Goal: Task Accomplishment & Management: Complete application form

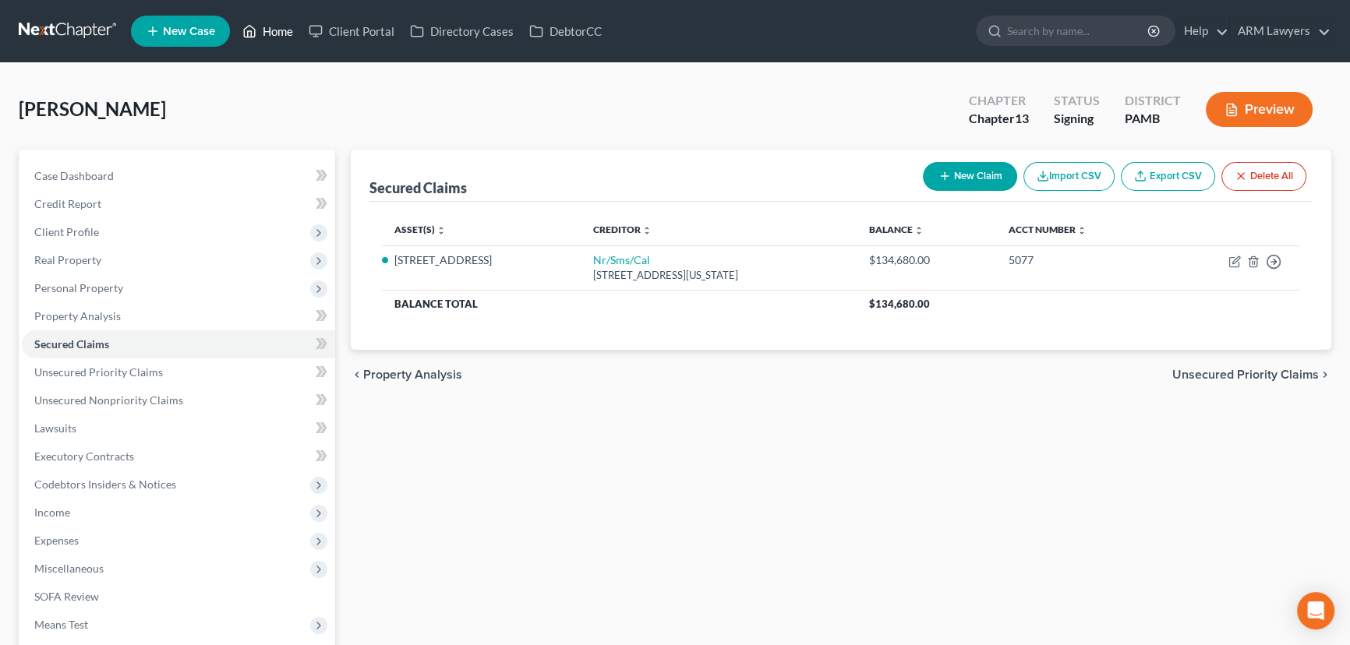
click at [281, 34] on link "Home" at bounding box center [268, 31] width 66 height 28
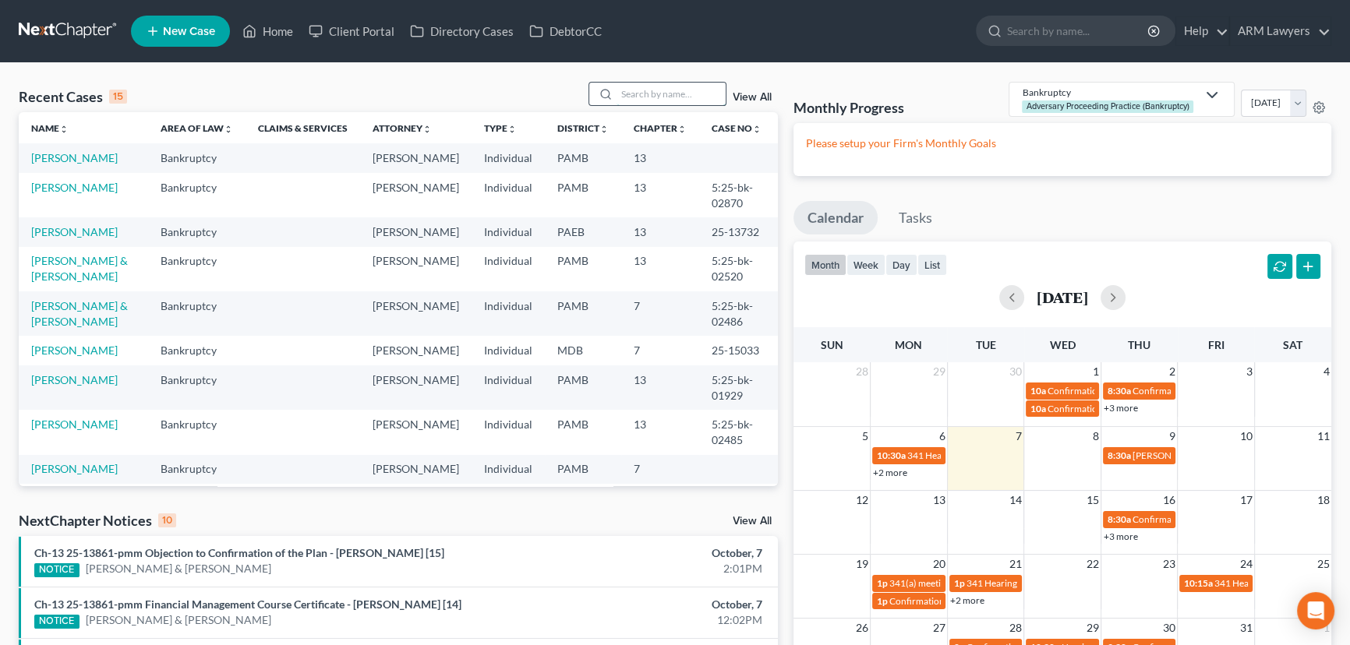
click at [638, 94] on input "search" at bounding box center [671, 94] width 109 height 23
type input "[PERSON_NAME]"
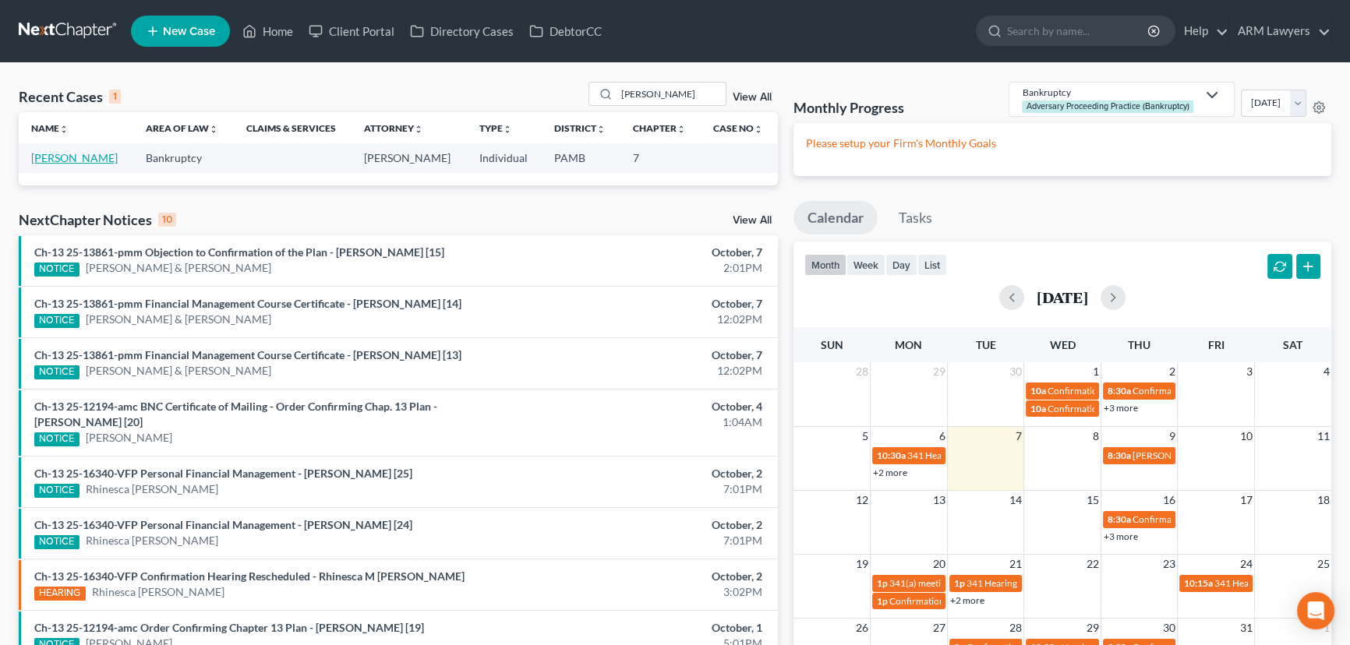
click at [78, 157] on link "[PERSON_NAME]" at bounding box center [74, 157] width 87 height 13
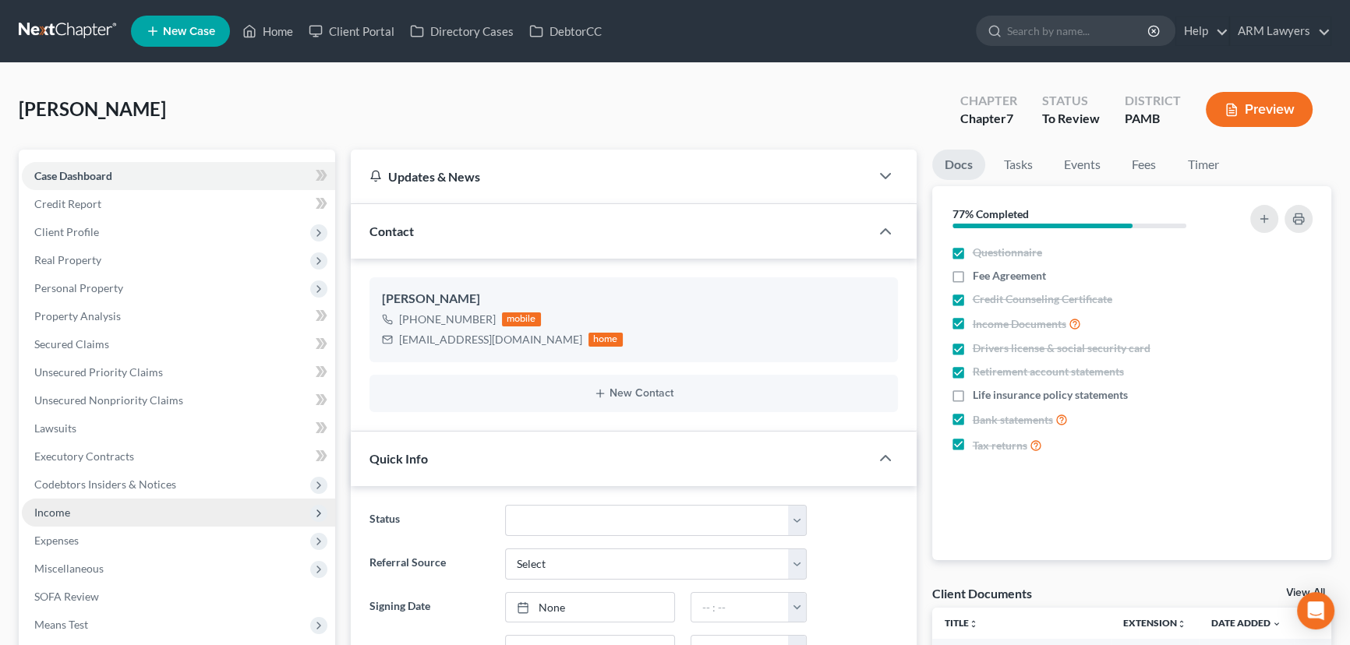
click at [83, 517] on span "Income" at bounding box center [178, 513] width 313 height 28
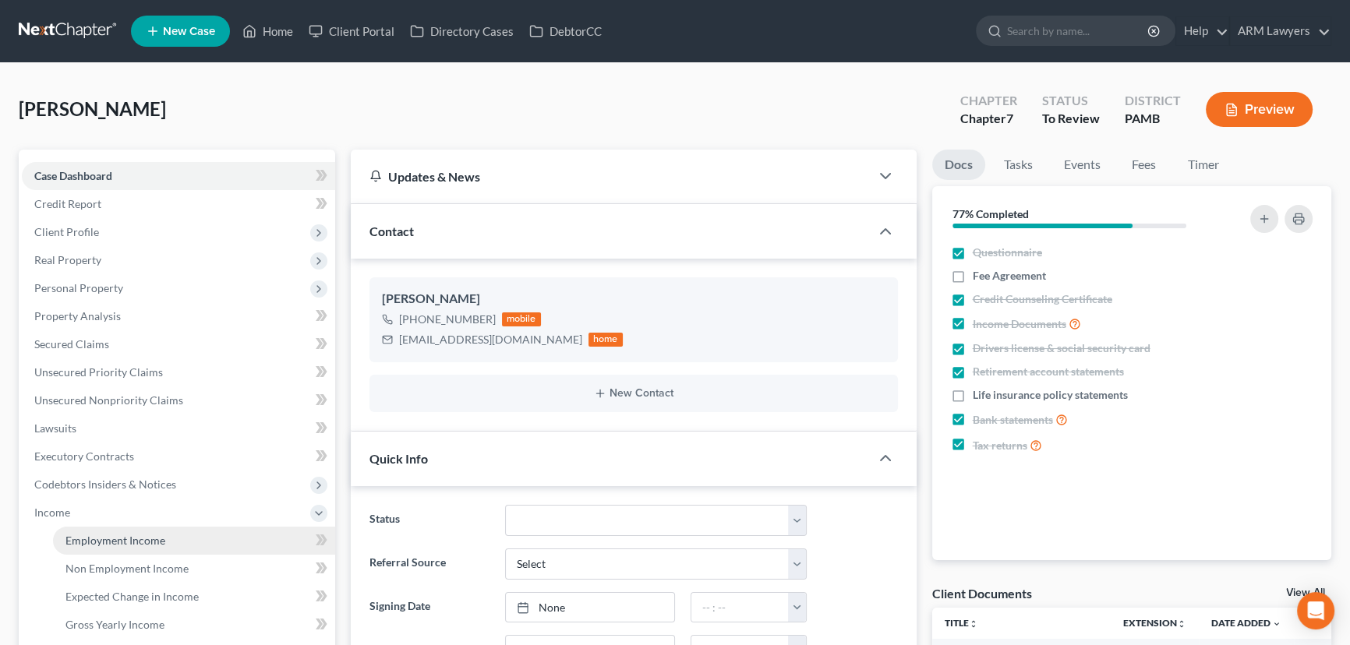
click at [159, 537] on span "Employment Income" at bounding box center [115, 540] width 100 height 13
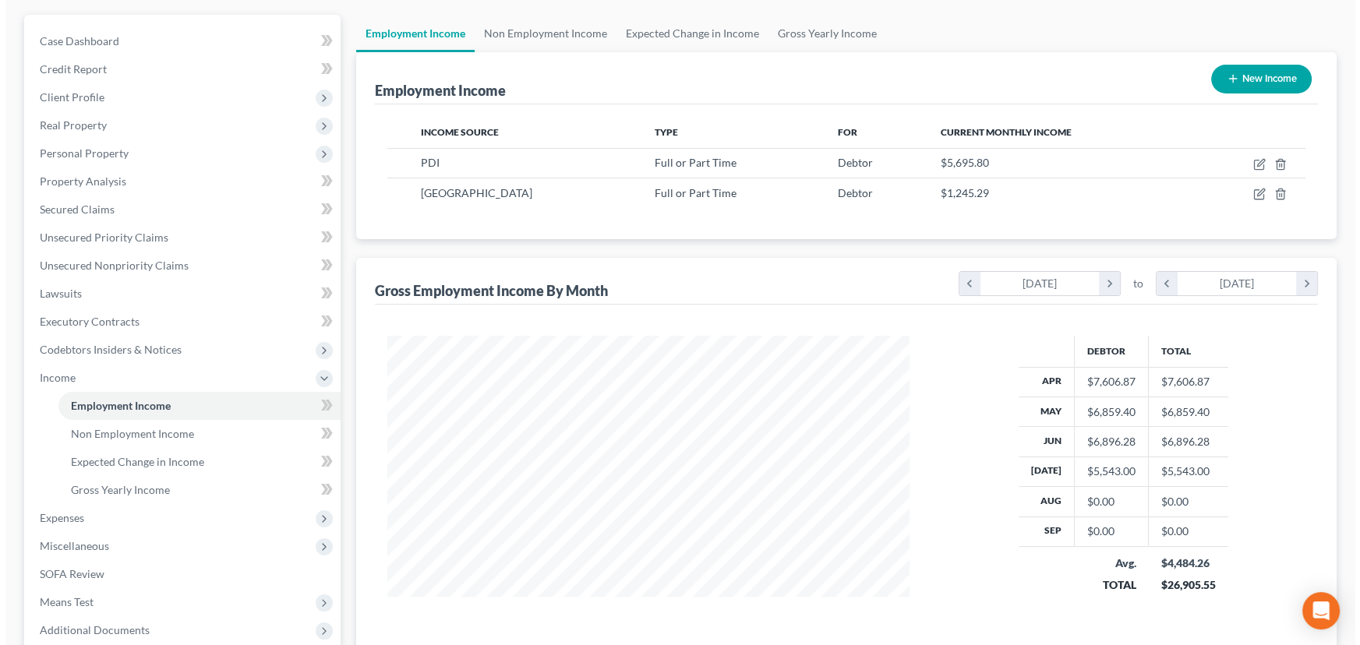
scroll to position [141, 0]
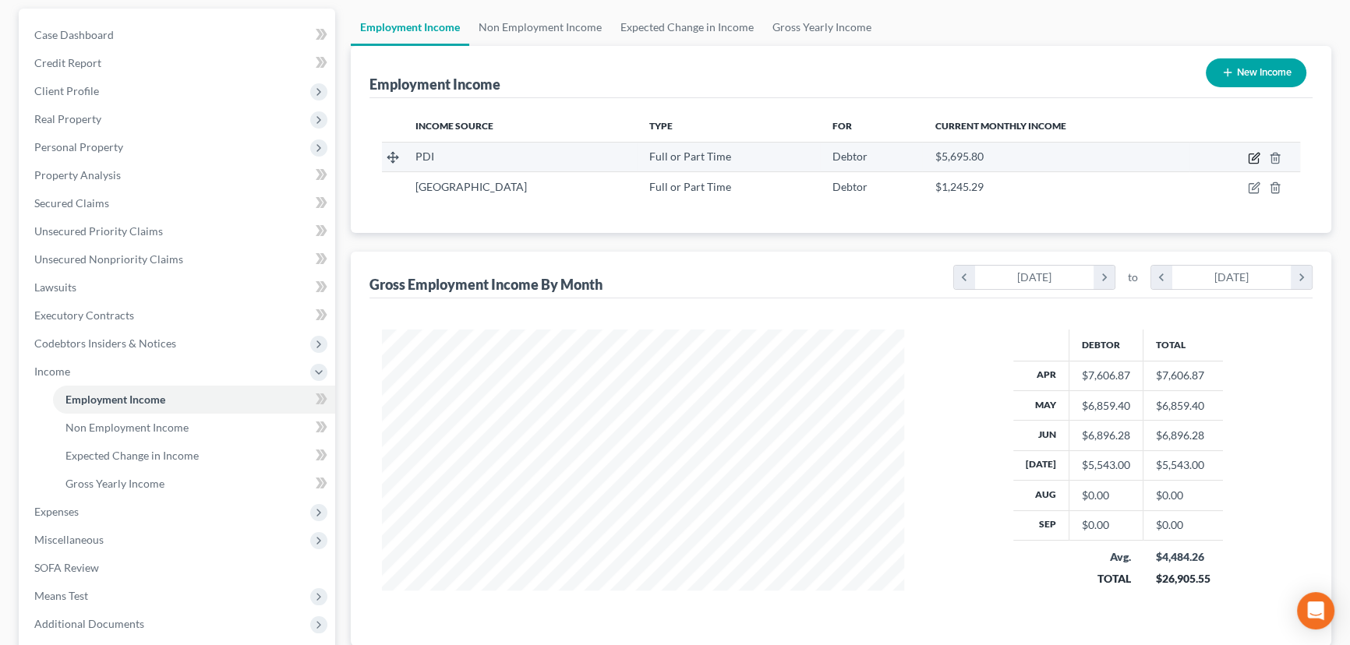
click at [1248, 156] on icon "button" at bounding box center [1254, 158] width 12 height 12
select select "0"
select select "33"
select select "1"
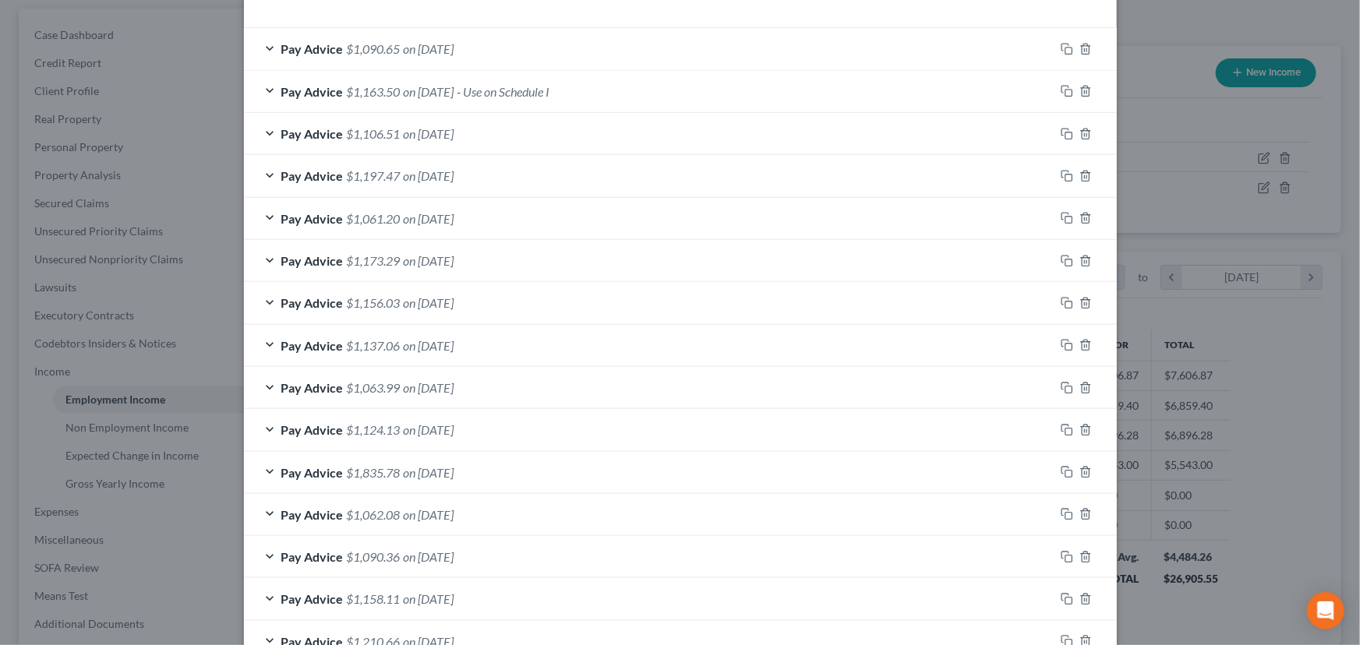
scroll to position [387, 0]
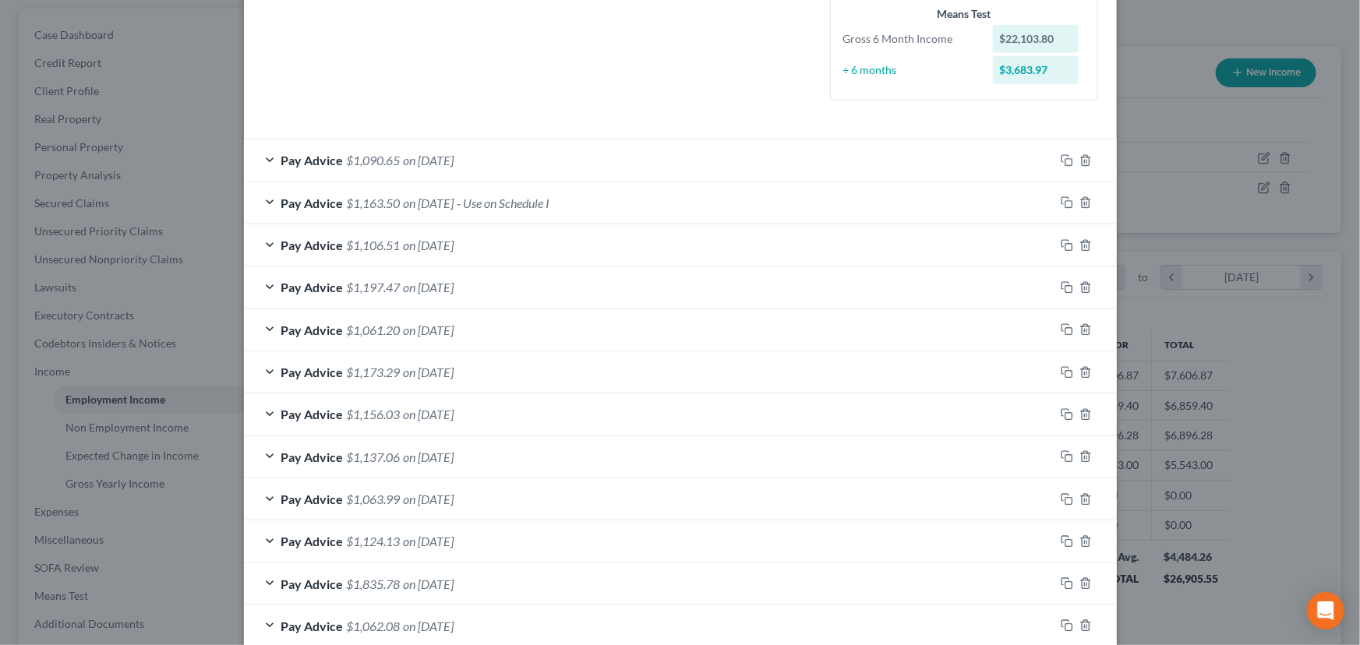
click at [450, 206] on span "on [DATE]" at bounding box center [429, 203] width 51 height 15
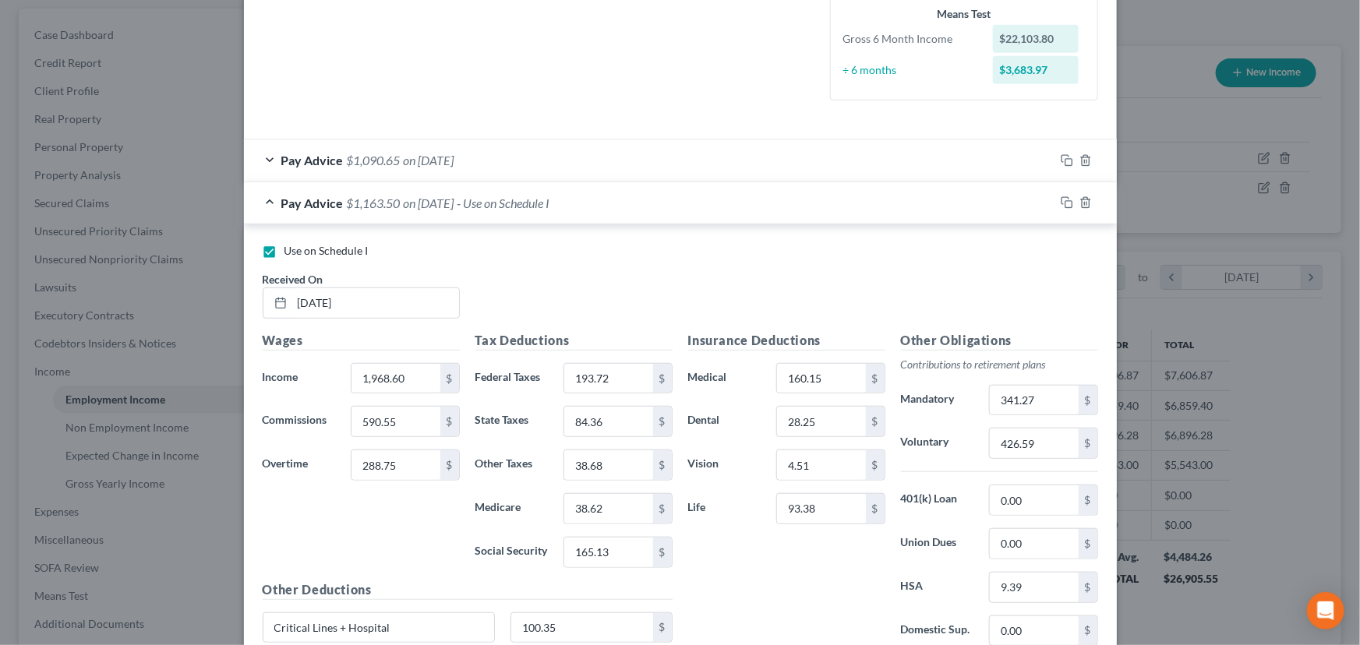
click at [454, 203] on span "on [DATE]" at bounding box center [429, 203] width 51 height 15
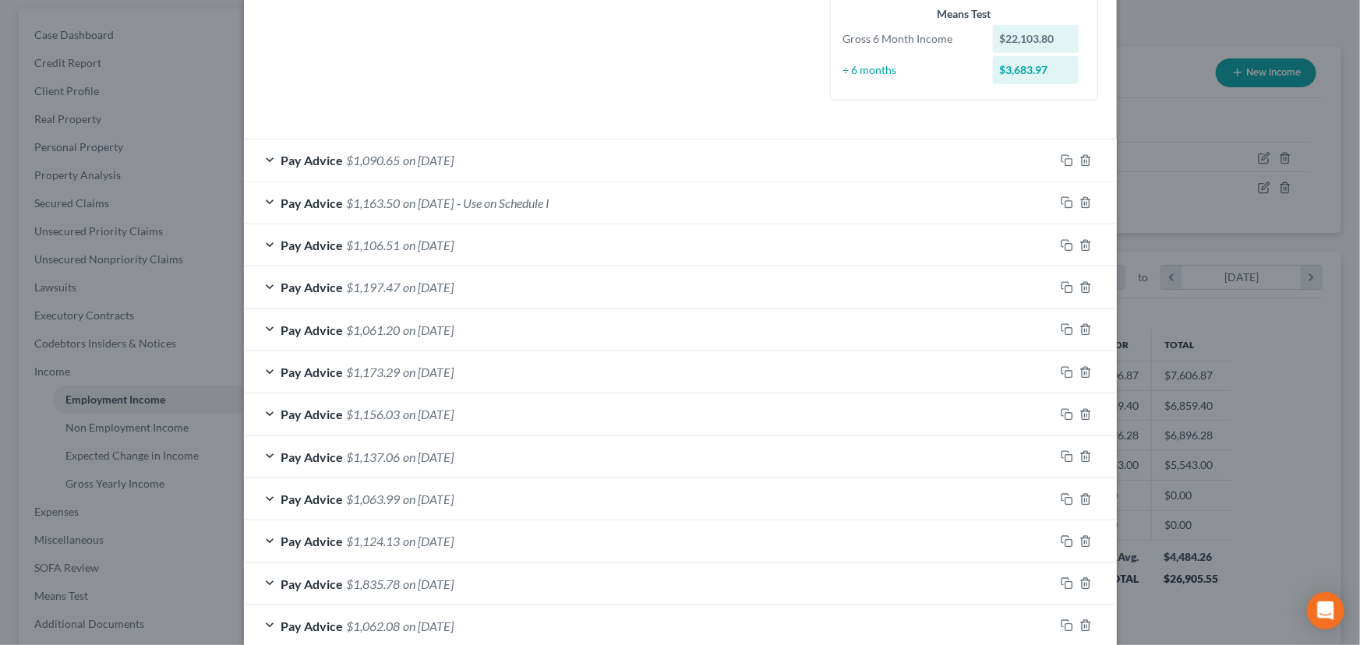
click at [290, 200] on span "Pay Advice" at bounding box center [312, 203] width 62 height 15
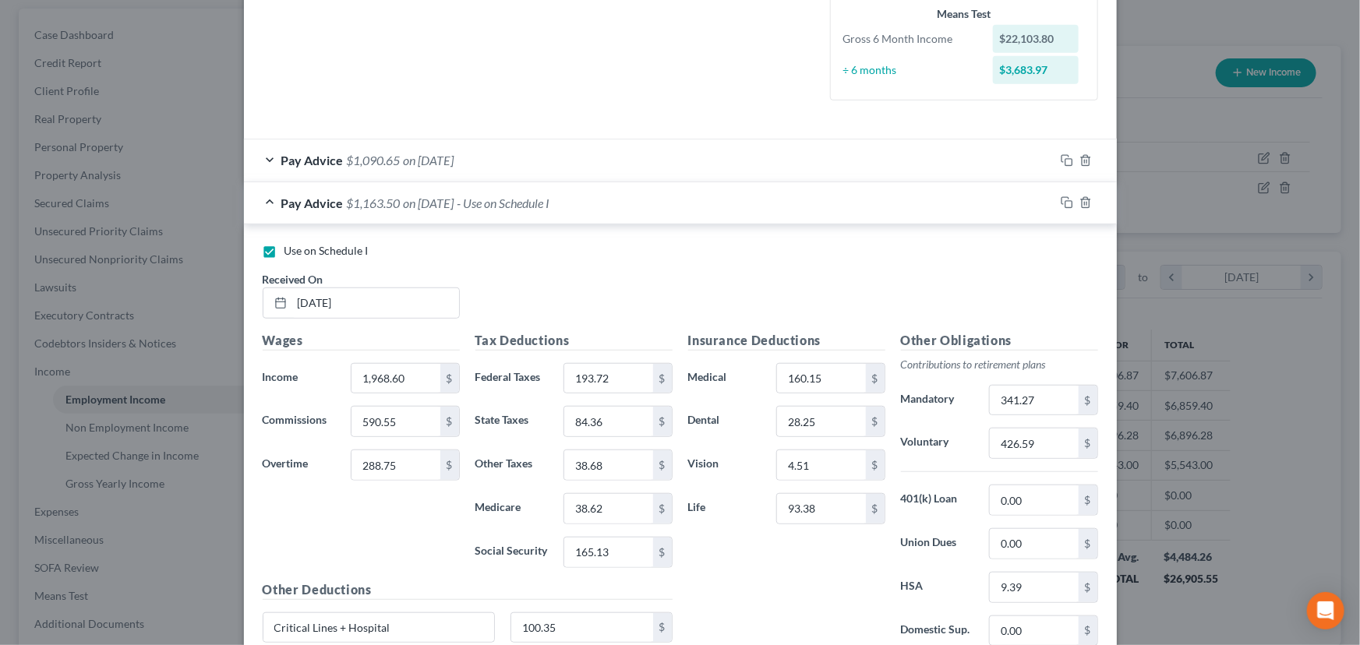
drag, startPoint x: 265, startPoint y: 249, endPoint x: 387, endPoint y: 249, distance: 122.4
click at [285, 252] on label "Use on Schedule I" at bounding box center [327, 251] width 84 height 16
click at [291, 252] on input "Use on Schedule I" at bounding box center [296, 248] width 10 height 10
checkbox input "false"
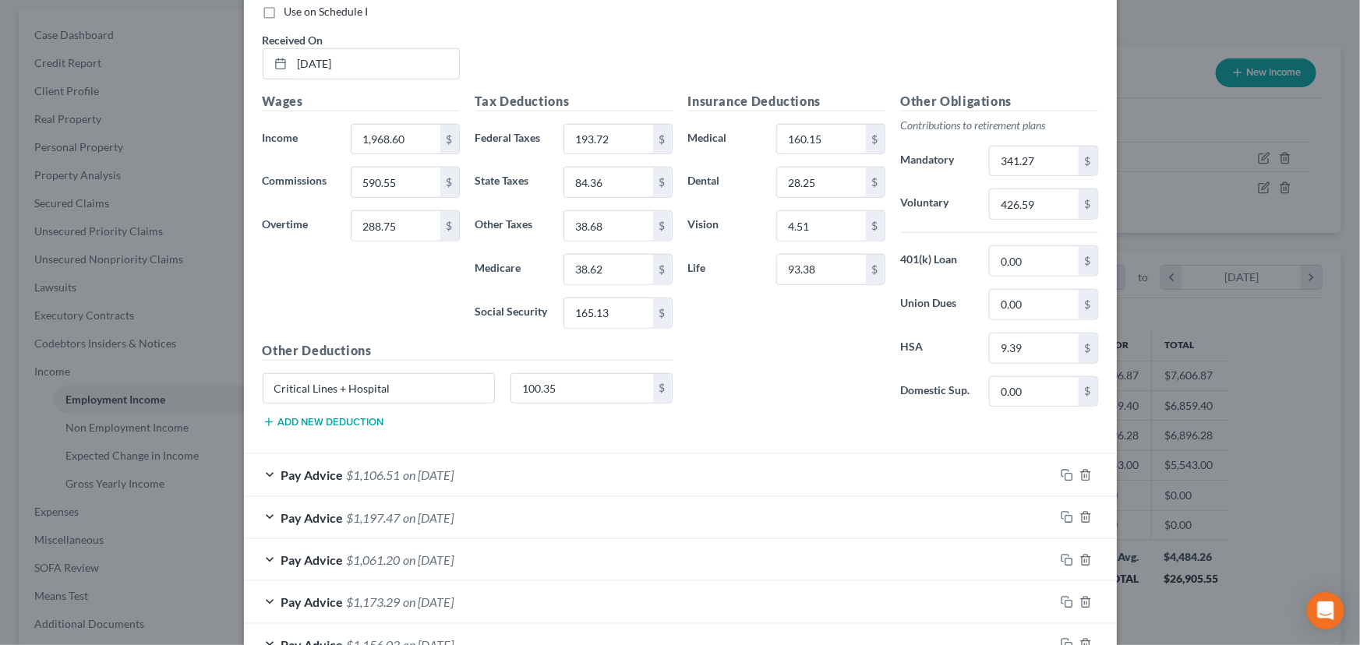
scroll to position [529, 0]
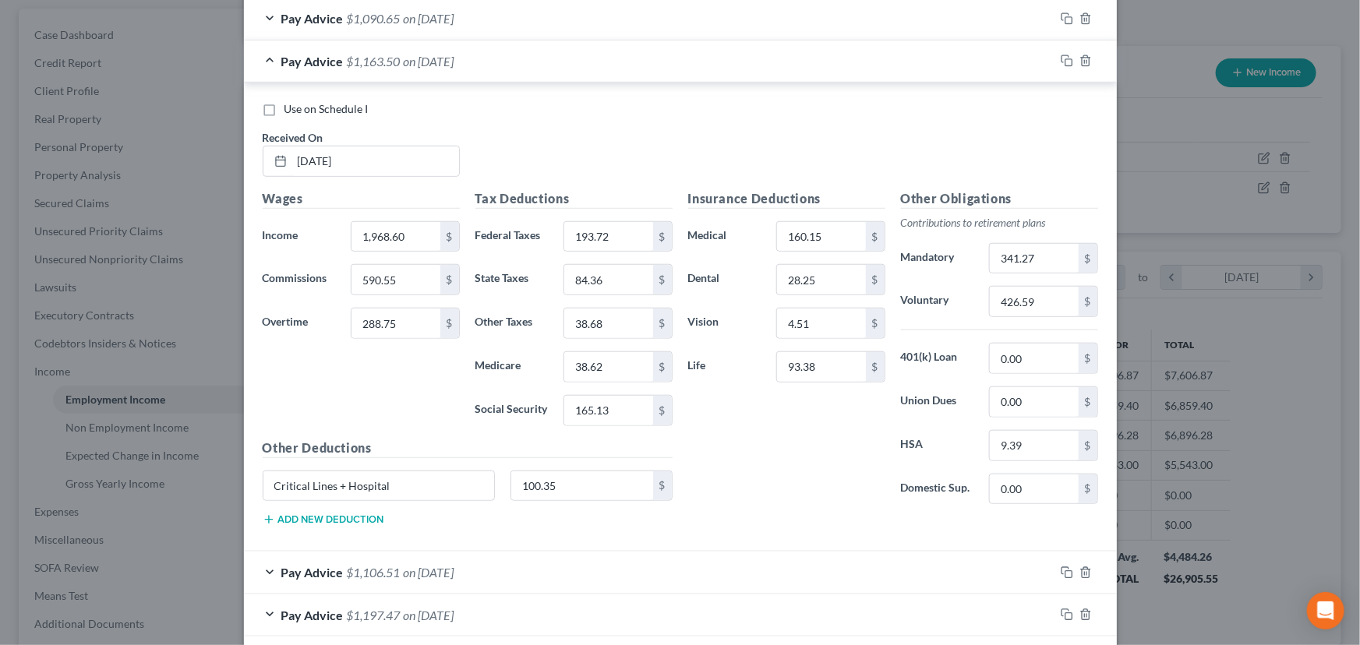
click at [258, 57] on div "Pay Advice $1,163.50 on [DATE]" at bounding box center [649, 61] width 811 height 41
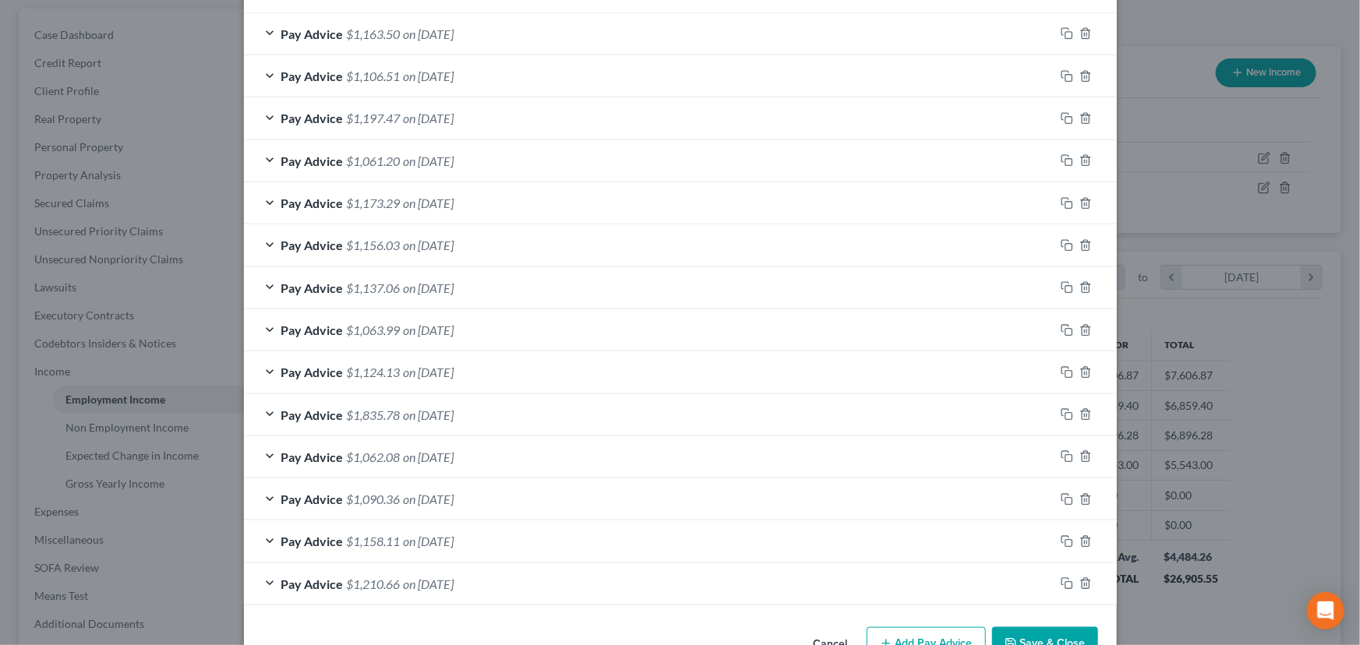
scroll to position [600, 0]
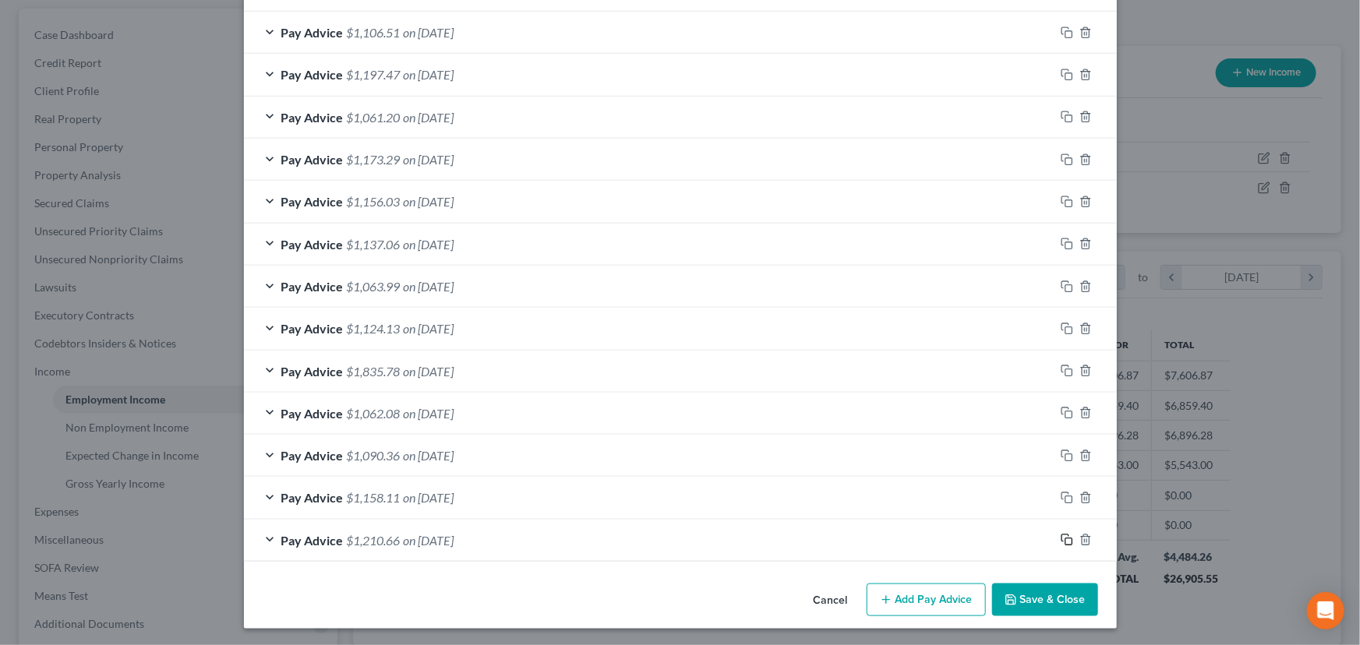
click at [1061, 536] on icon "button" at bounding box center [1067, 540] width 12 height 12
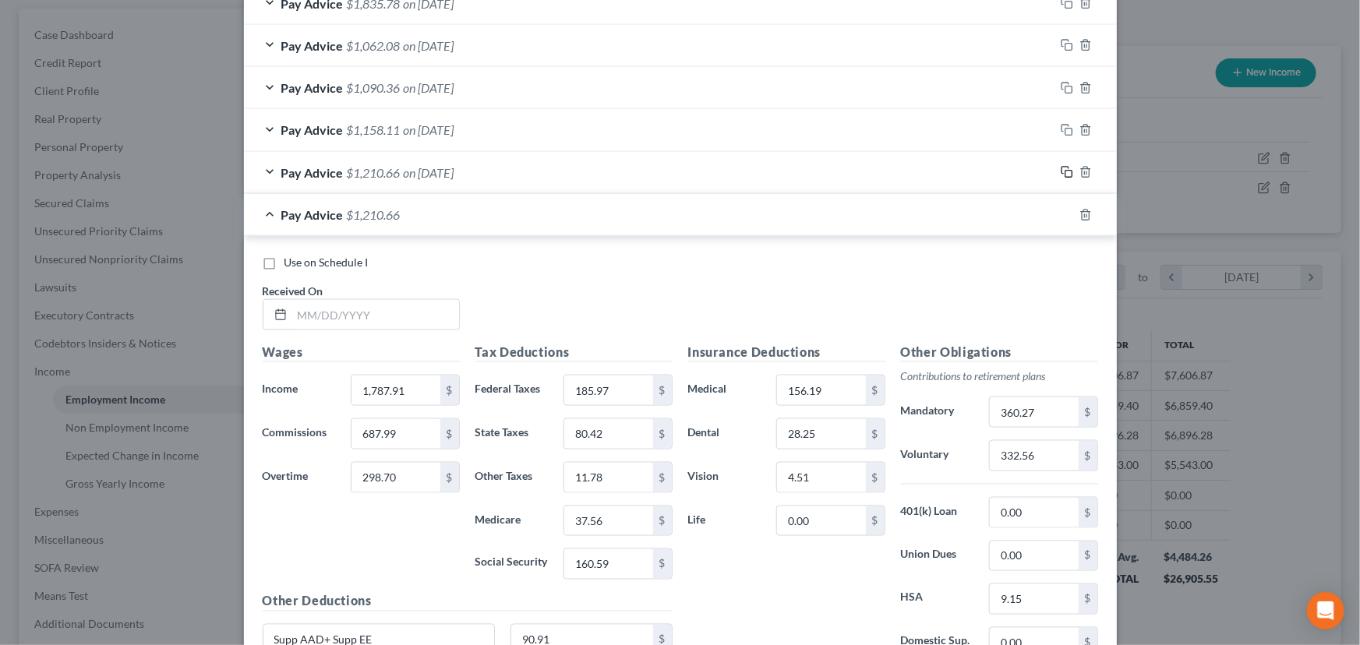
scroll to position [1096, 0]
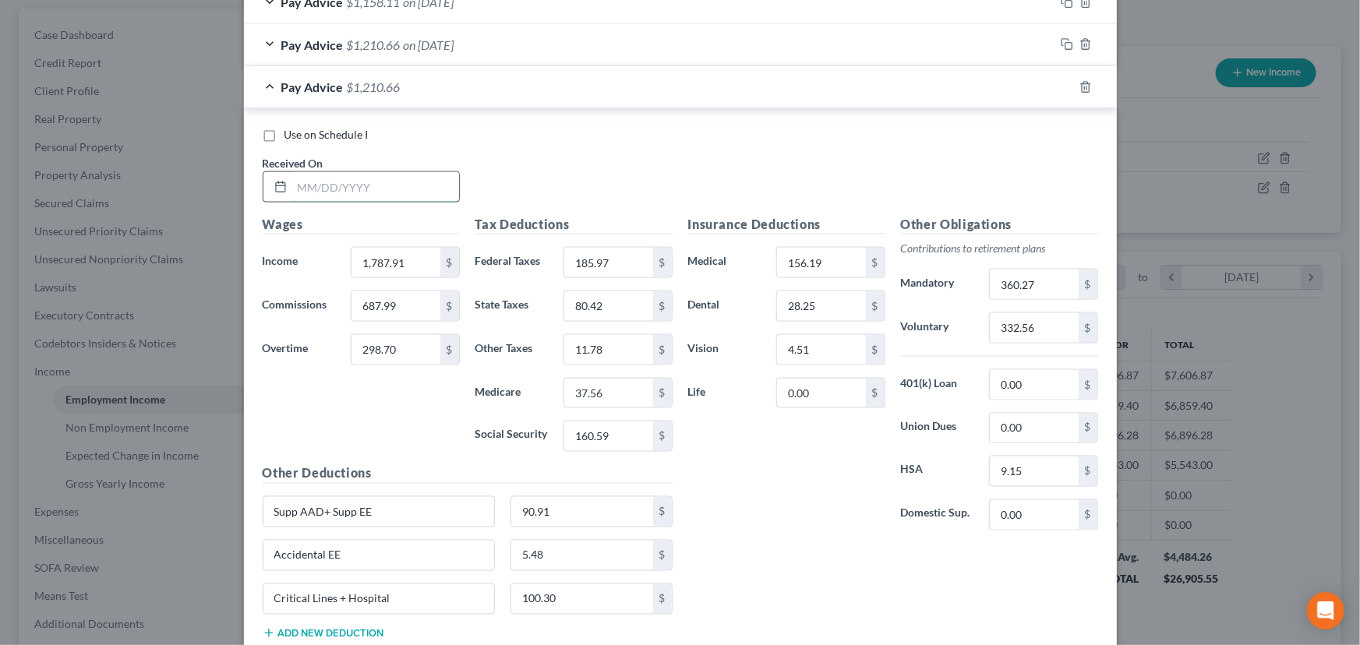
click at [366, 179] on input "text" at bounding box center [375, 187] width 167 height 30
type input "[DATE]"
click at [373, 252] on input "1,787.91" at bounding box center [396, 263] width 88 height 30
click at [371, 253] on input "1,787.91" at bounding box center [396, 263] width 88 height 30
click at [400, 273] on input "1,787.91" at bounding box center [396, 263] width 88 height 30
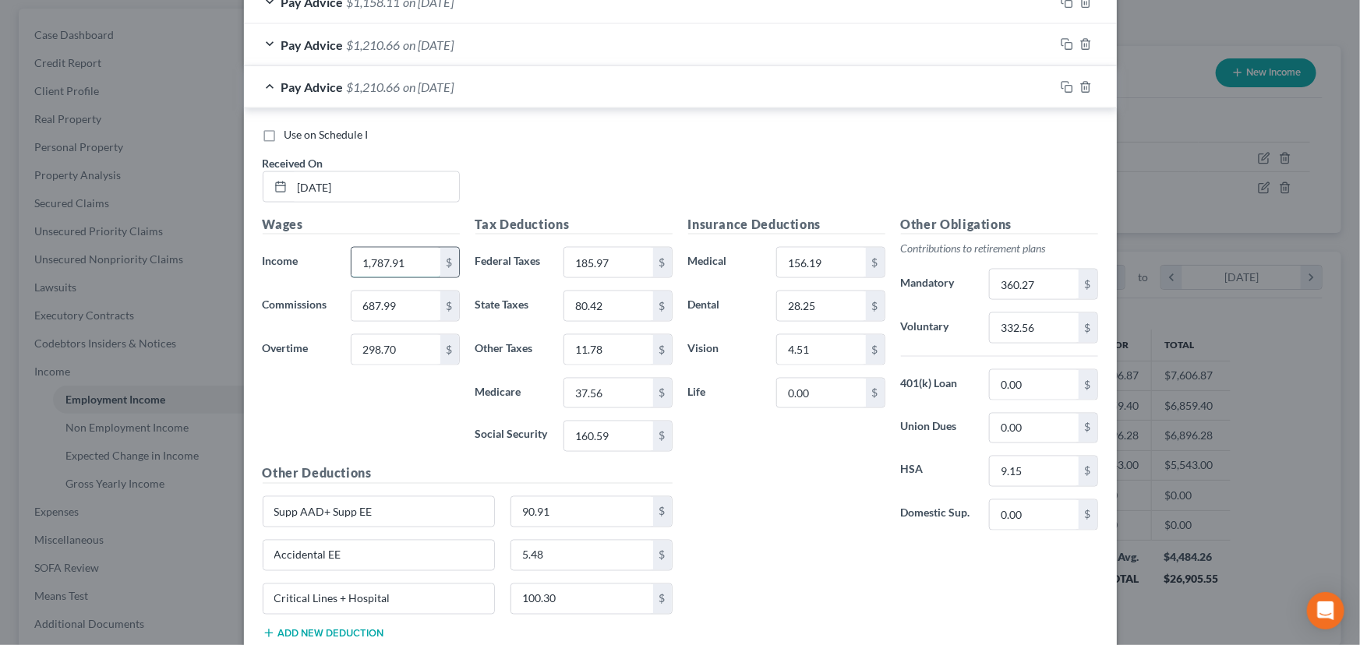
click at [381, 262] on input "1,787.91" at bounding box center [396, 263] width 88 height 30
type input "2,614.78"
click at [603, 263] on input "185.97" at bounding box center [608, 263] width 88 height 30
click at [379, 304] on input "687.99" at bounding box center [396, 307] width 88 height 30
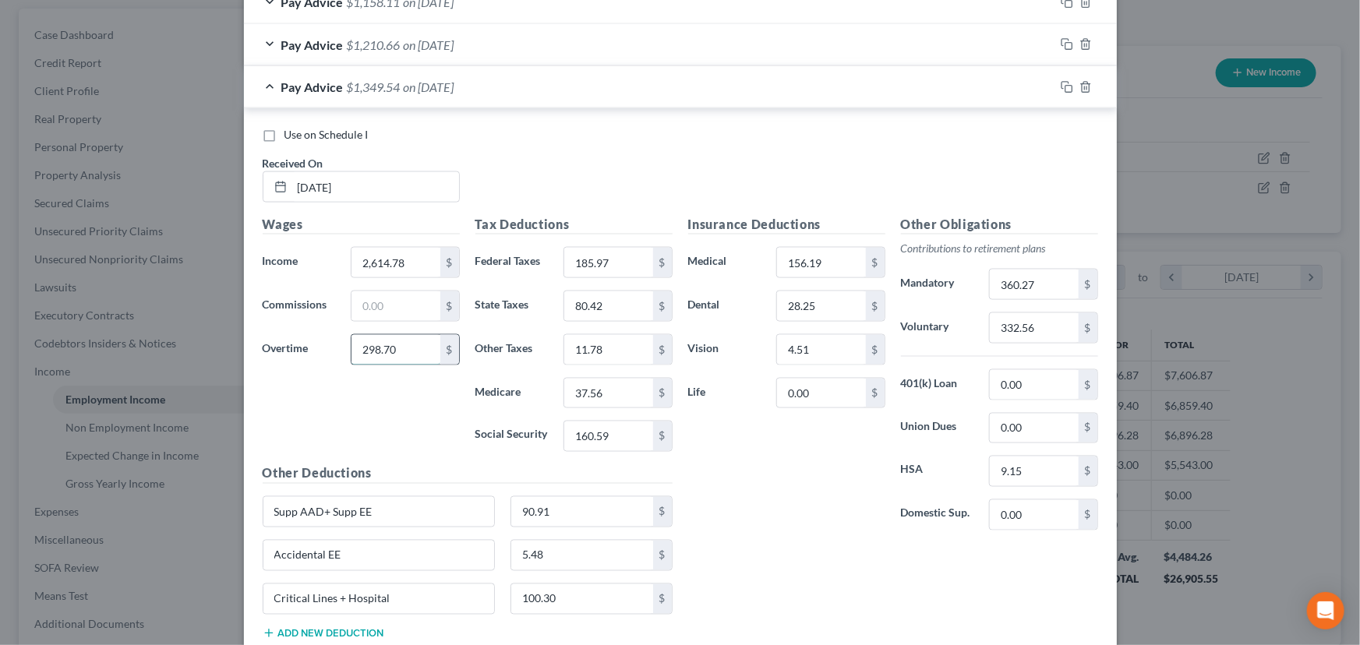
click at [366, 343] on input "298.70" at bounding box center [396, 350] width 88 height 30
click at [595, 261] on input "185.97" at bounding box center [608, 263] width 88 height 30
type input "169.10"
click at [578, 386] on input "37.56" at bounding box center [608, 394] width 88 height 30
type input "35.24"
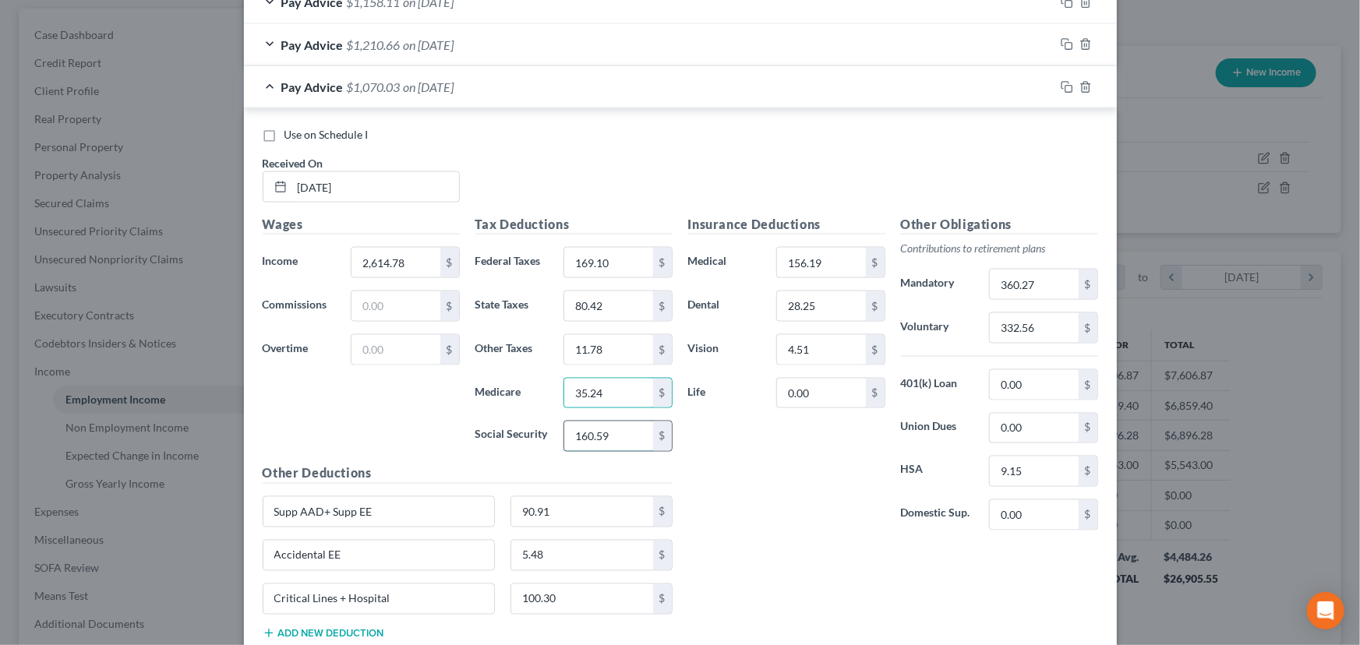
click at [600, 444] on input "160.59" at bounding box center [608, 437] width 88 height 30
type input "150.68"
click at [602, 298] on input "80.42" at bounding box center [608, 307] width 88 height 30
type input "71.85"
click at [605, 352] on input "11.78" at bounding box center [608, 350] width 88 height 30
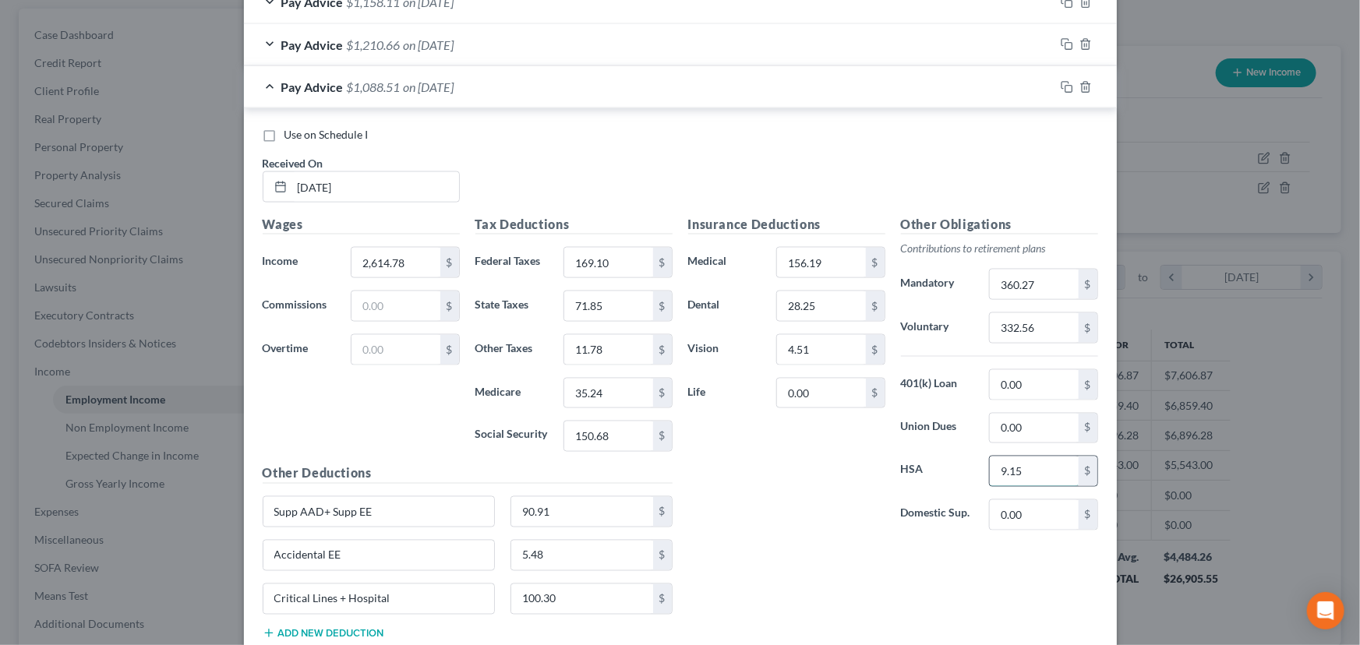
click at [1017, 470] on input "9.15" at bounding box center [1034, 472] width 88 height 30
type input "8.62"
click at [600, 349] on input "11.78" at bounding box center [608, 350] width 88 height 30
type input "24.26"
click at [854, 516] on div "Insurance Deductions Medical 156.19 $ Dental 28.25 $ Vision 4.51 $ Life 0.00 $" at bounding box center [787, 379] width 213 height 328
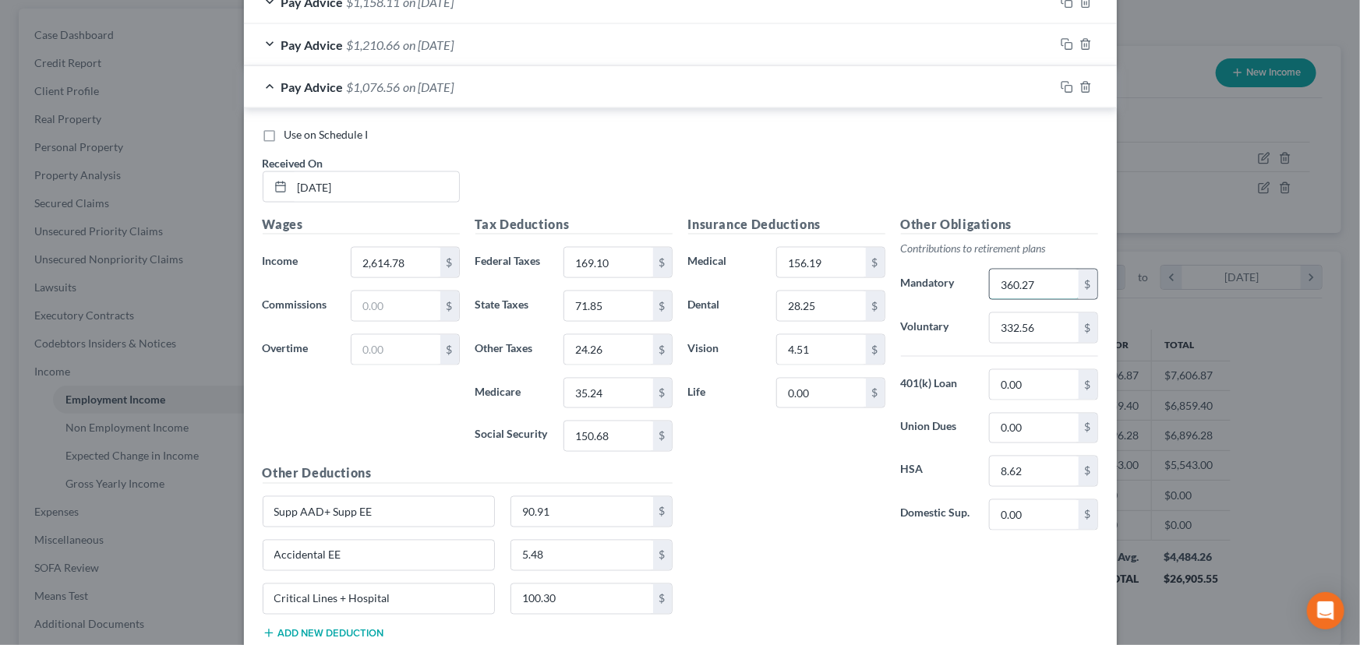
click at [1017, 278] on input "360.27" at bounding box center [1034, 285] width 88 height 30
type input "391.62"
click at [1031, 333] on input "332.56" at bounding box center [1034, 328] width 88 height 30
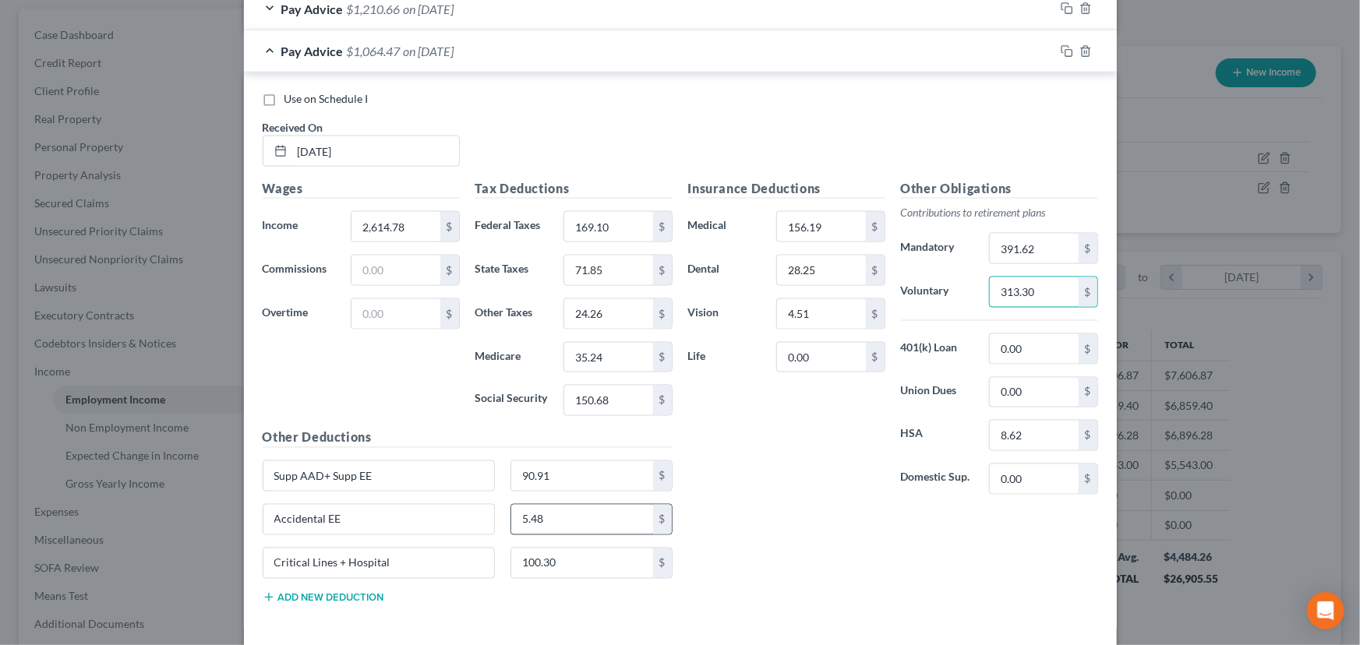
scroll to position [1197, 0]
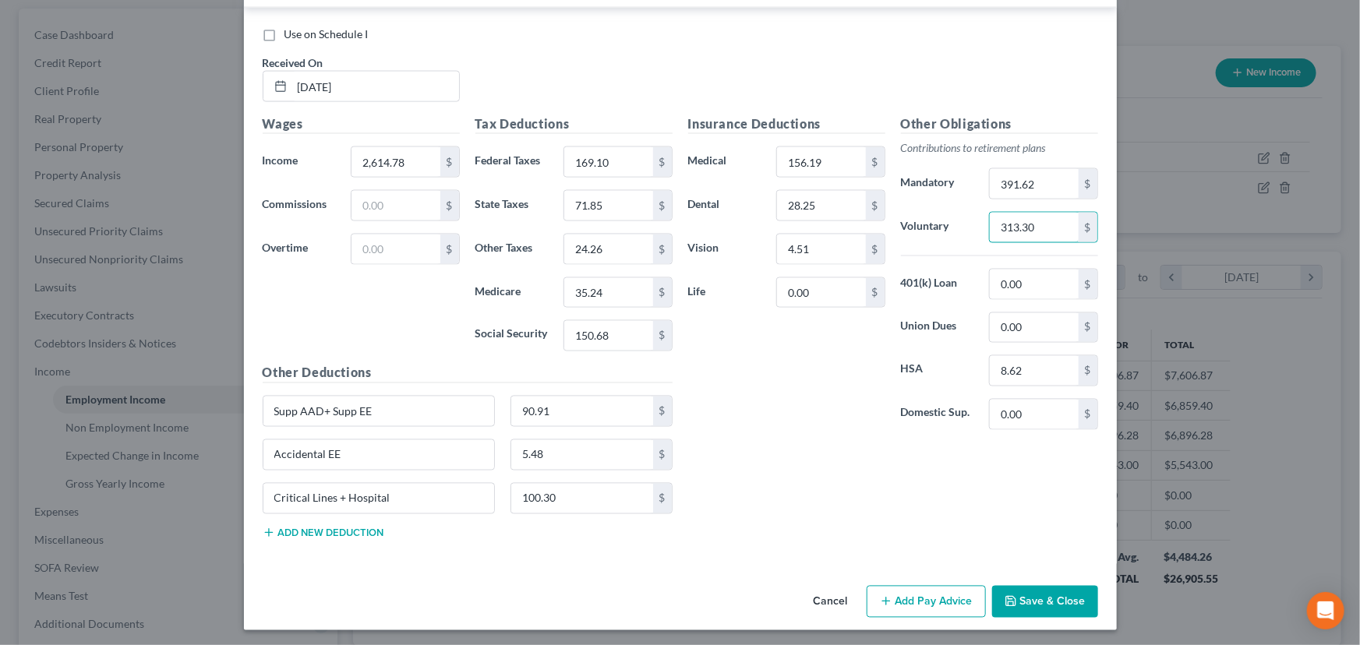
type input "313.30"
click at [573, 452] on input "5.48" at bounding box center [582, 455] width 142 height 30
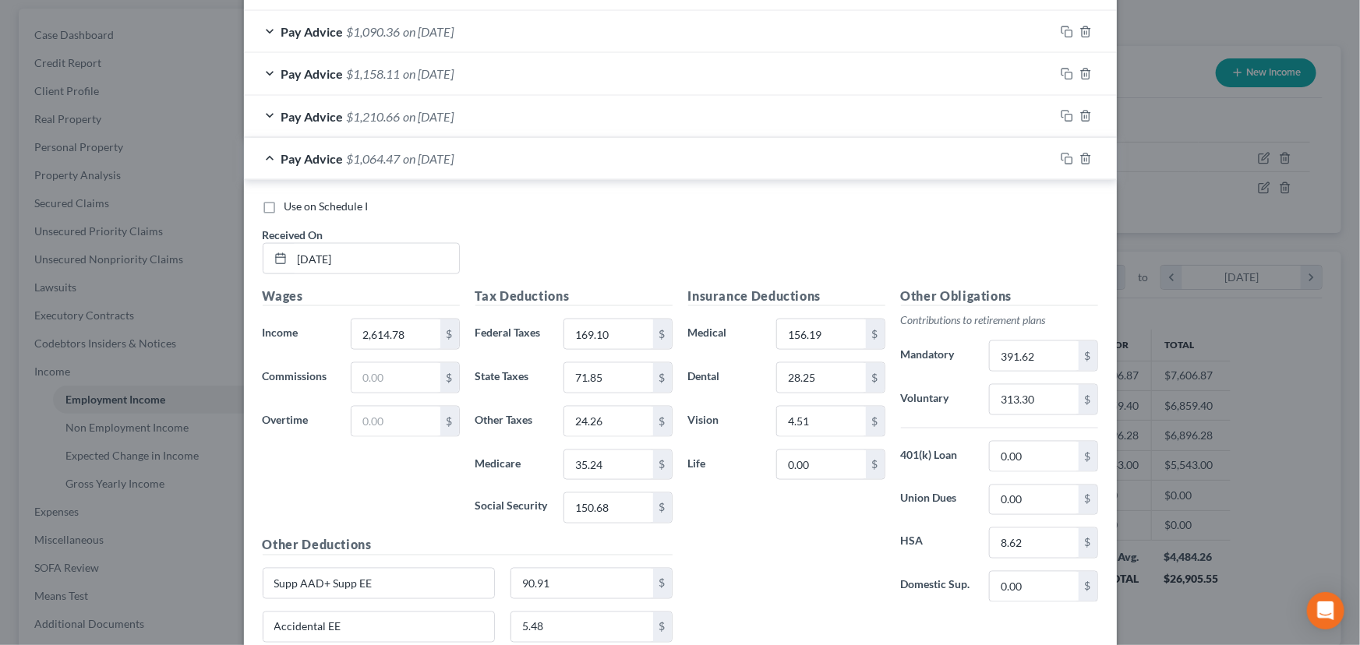
scroll to position [984, 0]
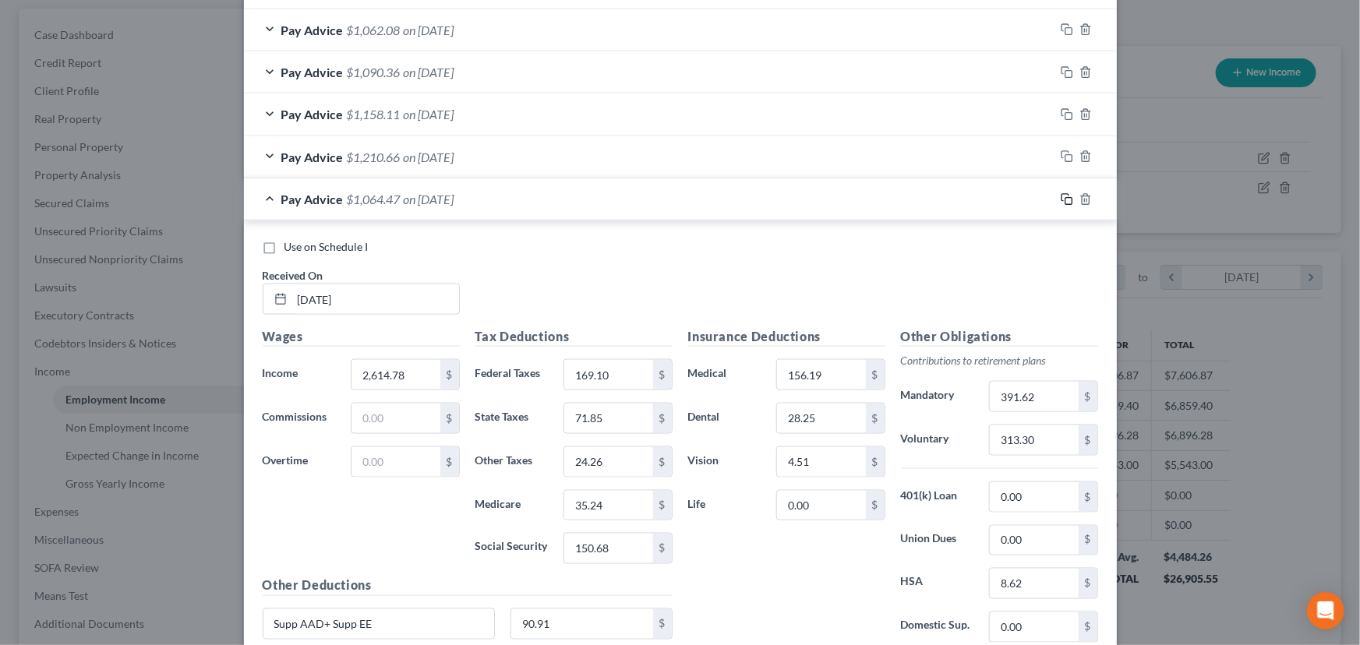
click at [1061, 193] on icon "button" at bounding box center [1067, 199] width 12 height 12
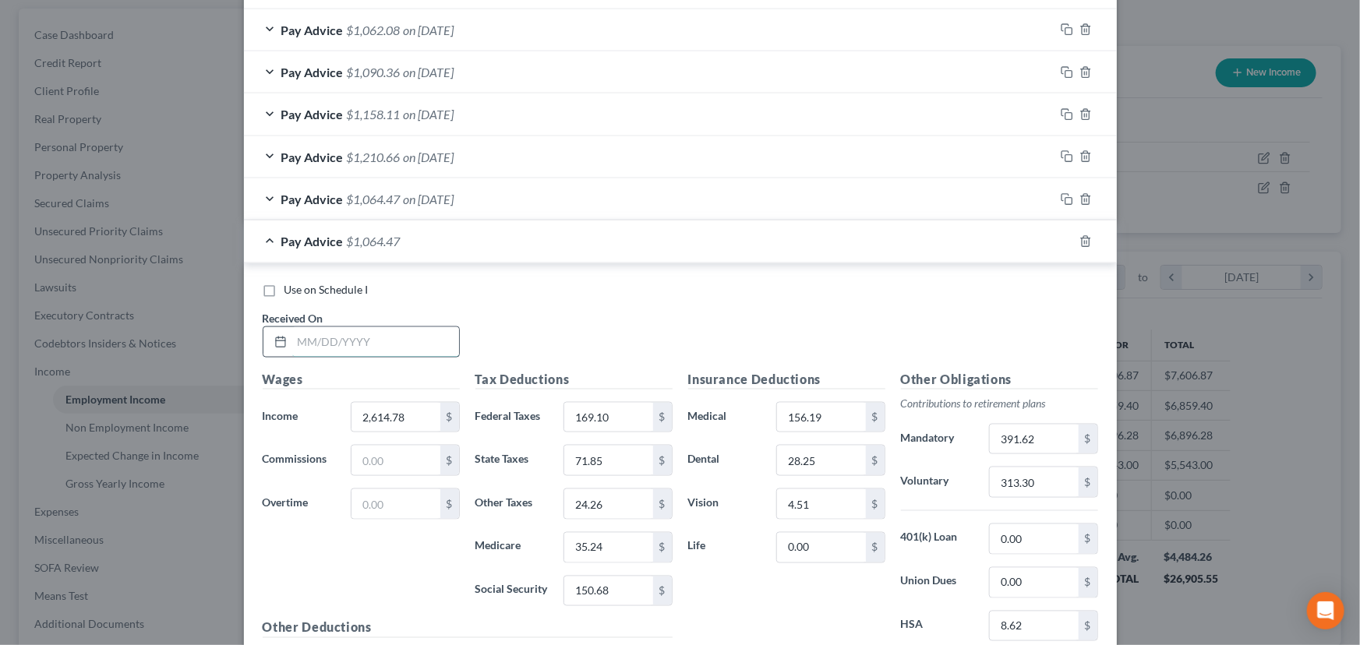
click at [351, 334] on input "text" at bounding box center [375, 342] width 167 height 30
click at [342, 343] on input "text" at bounding box center [375, 342] width 167 height 30
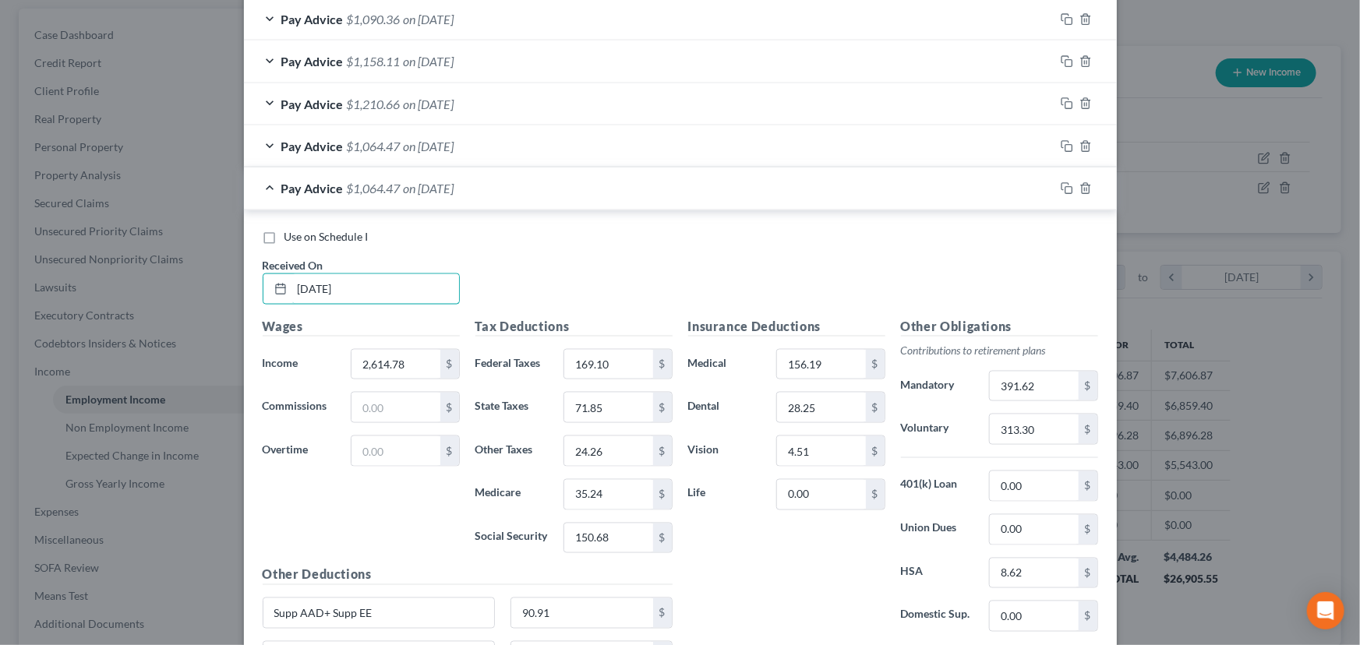
scroll to position [1126, 0]
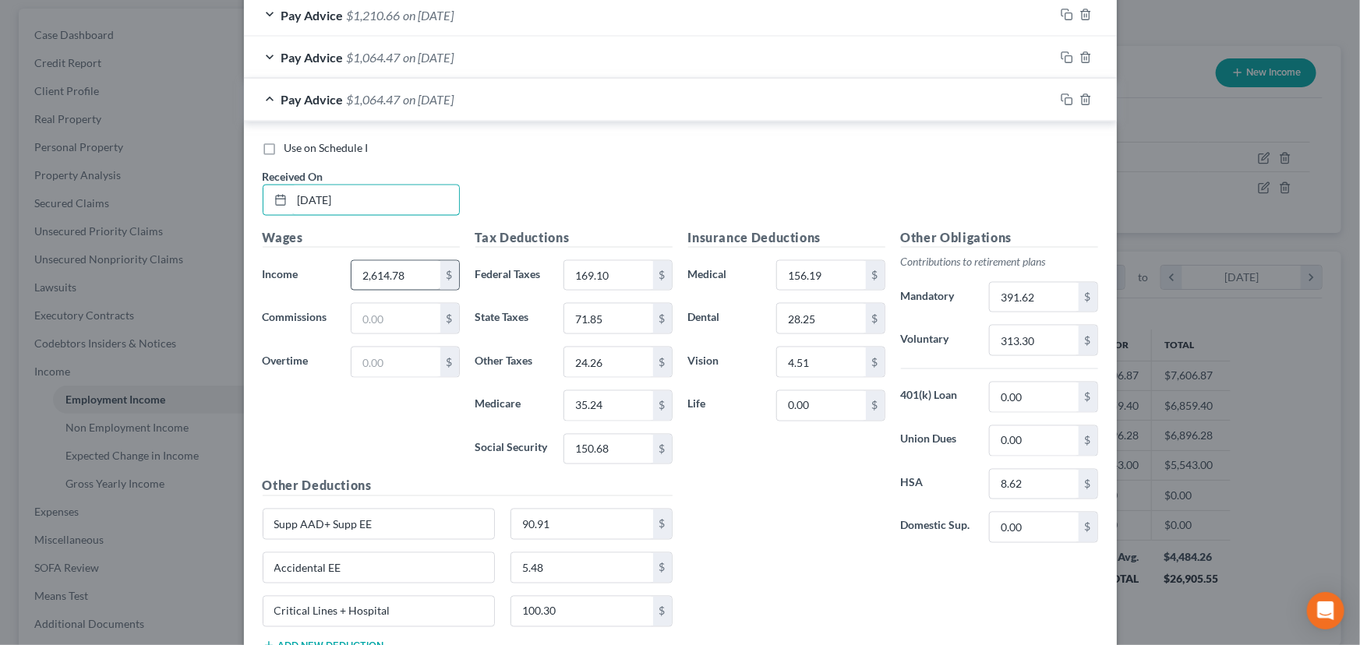
type input "[DATE]"
click at [375, 281] on input "2,614.78" at bounding box center [396, 276] width 88 height 30
type input "2,920.40"
click at [594, 275] on input "169.10" at bounding box center [608, 276] width 88 height 30
type input "201.38"
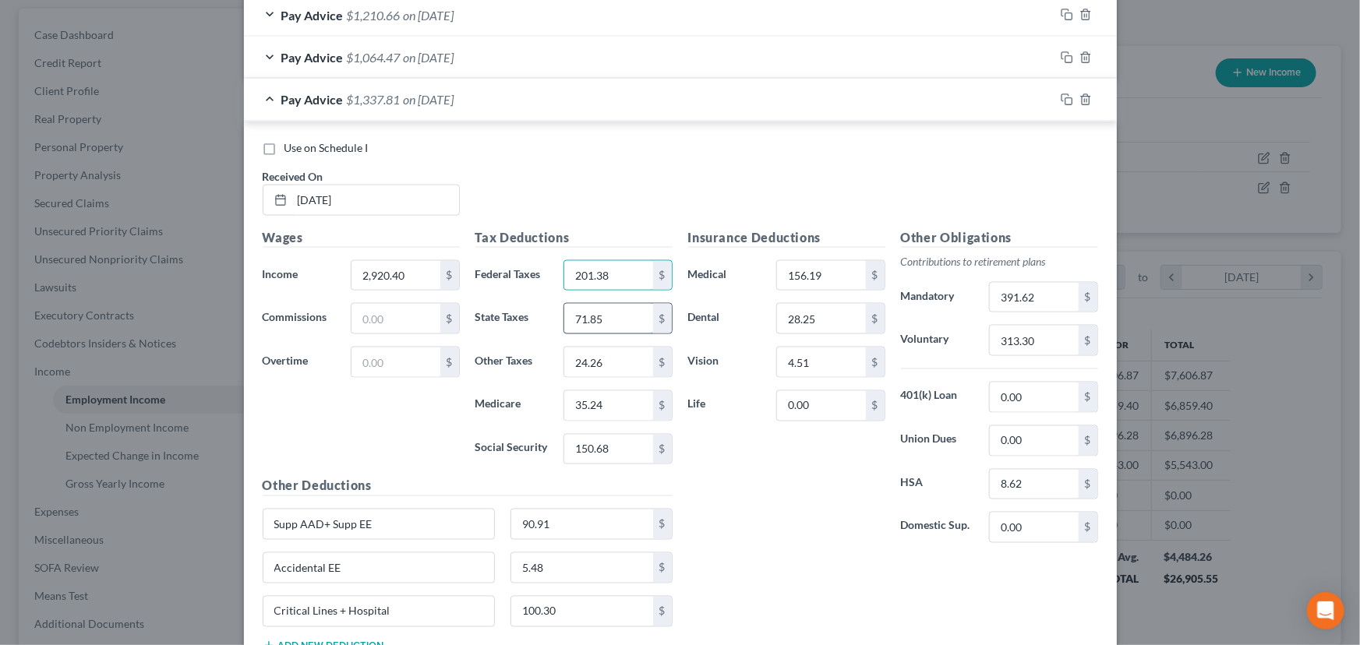
click at [601, 320] on input "71.85" at bounding box center [608, 319] width 88 height 30
type input "88.25"
click at [592, 446] on input "150.68" at bounding box center [608, 450] width 88 height 30
type input "169.63"
click at [608, 402] on input "35.24" at bounding box center [608, 406] width 88 height 30
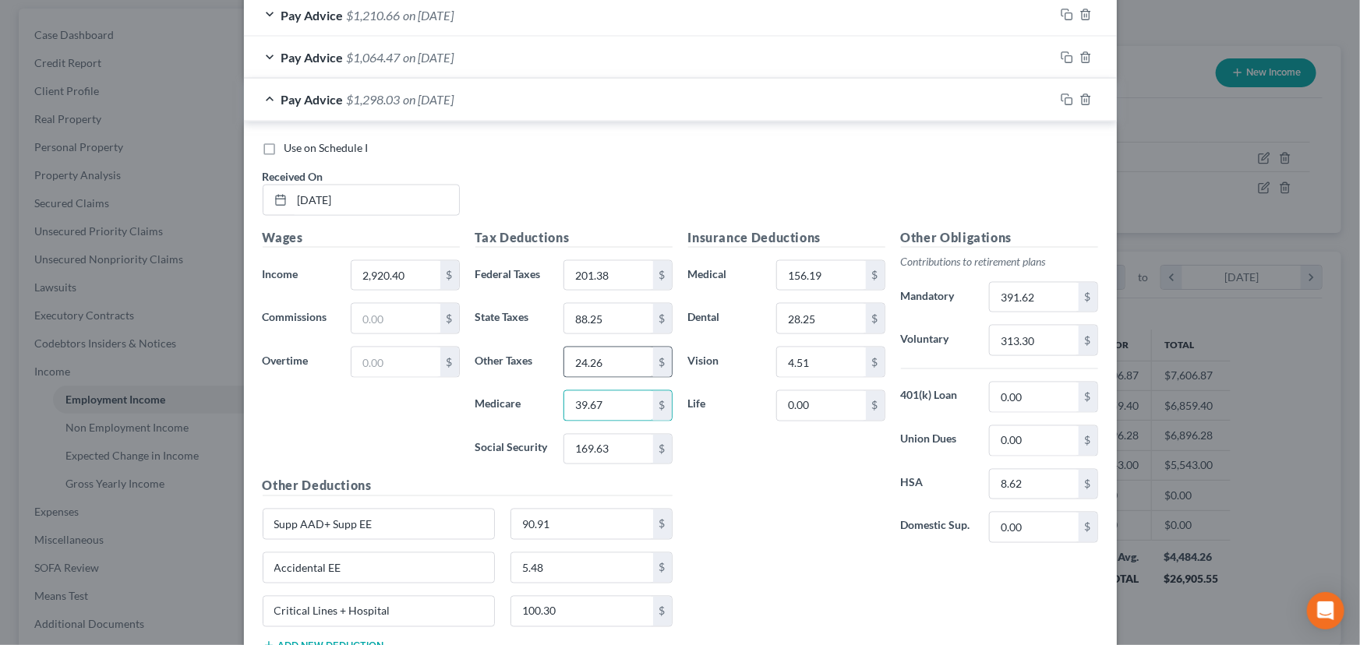
type input "39.67"
click at [588, 366] on input "24.26" at bounding box center [608, 363] width 88 height 30
type input "27.32"
click at [839, 532] on div "Insurance Deductions Medical 156.19 $ Dental 28.25 $ Vision 4.51 $ Life 0.00 $" at bounding box center [787, 392] width 213 height 328
click at [1027, 288] on input "391.62" at bounding box center [1034, 298] width 88 height 30
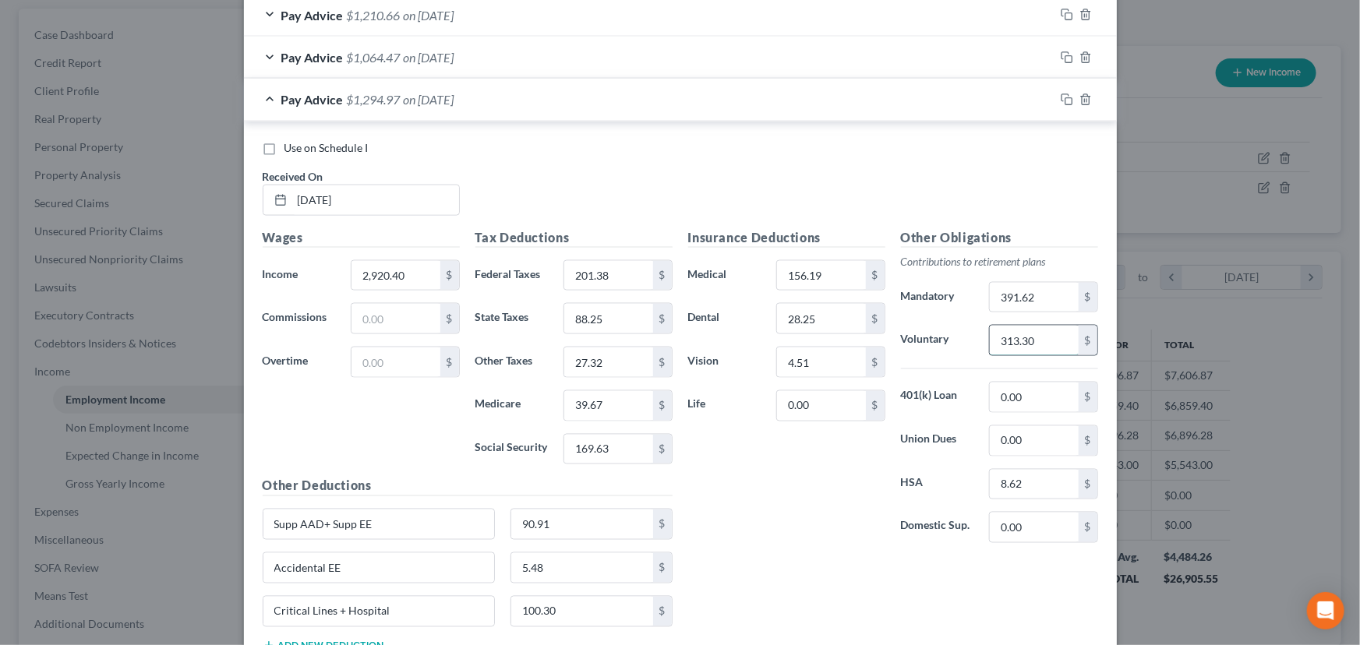
click at [1034, 330] on input "313.30" at bounding box center [1034, 341] width 88 height 30
type input "437.47"
click at [1033, 292] on input "391.62" at bounding box center [1034, 298] width 88 height 30
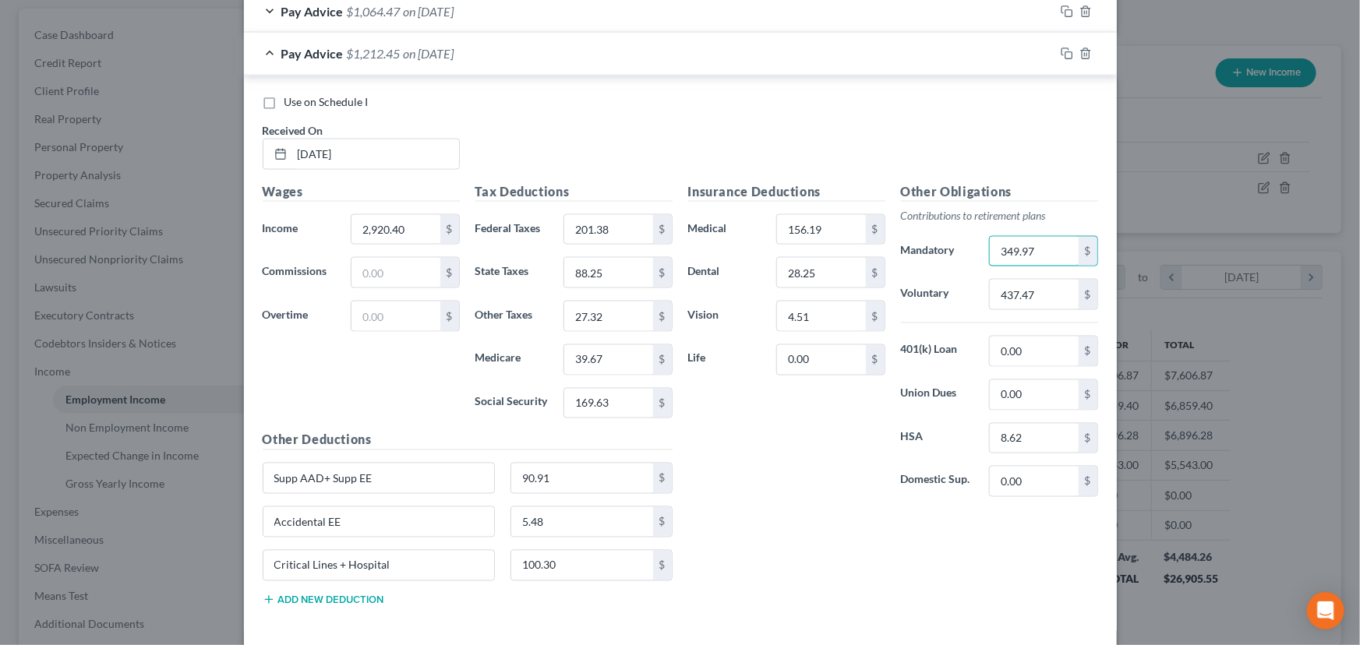
scroll to position [1239, 0]
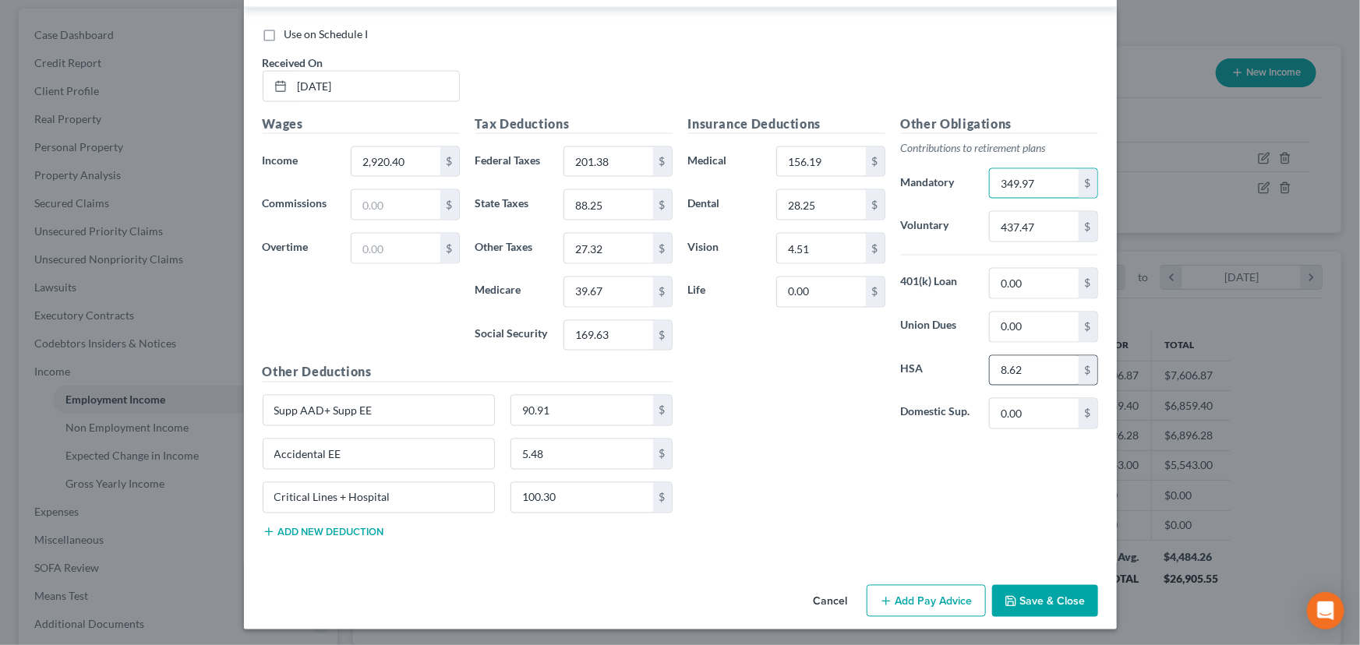
type input "349.97"
click at [1006, 370] on input "8.62" at bounding box center [1034, 371] width 88 height 30
type input "9.62"
click at [750, 380] on div "Insurance Deductions Medical 156.19 $ Dental 28.25 $ Vision 4.51 $ Life 0.00 $" at bounding box center [787, 279] width 213 height 328
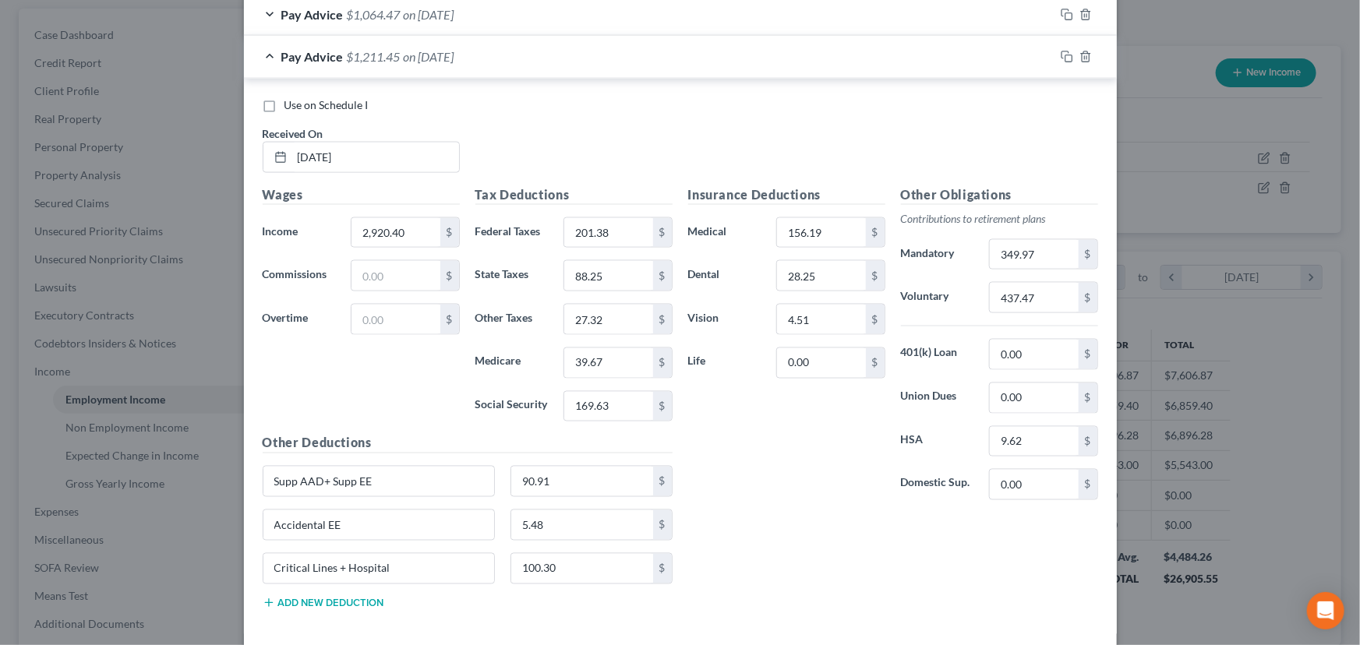
scroll to position [1098, 0]
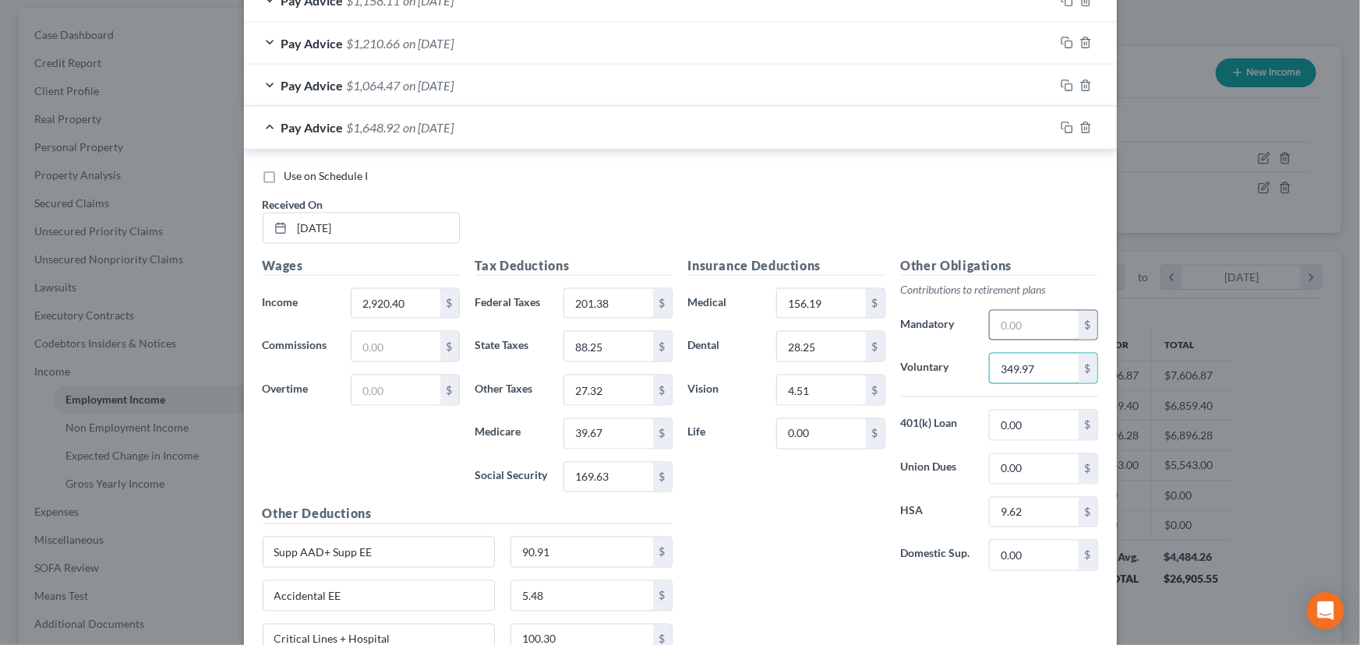
type input "349.97"
click at [1020, 321] on input "text" at bounding box center [1034, 326] width 88 height 30
type input "437.47"
click at [978, 205] on div "Use on Schedule I Received On * [DATE]" at bounding box center [680, 212] width 851 height 88
click at [811, 305] on input "156.19" at bounding box center [821, 304] width 88 height 30
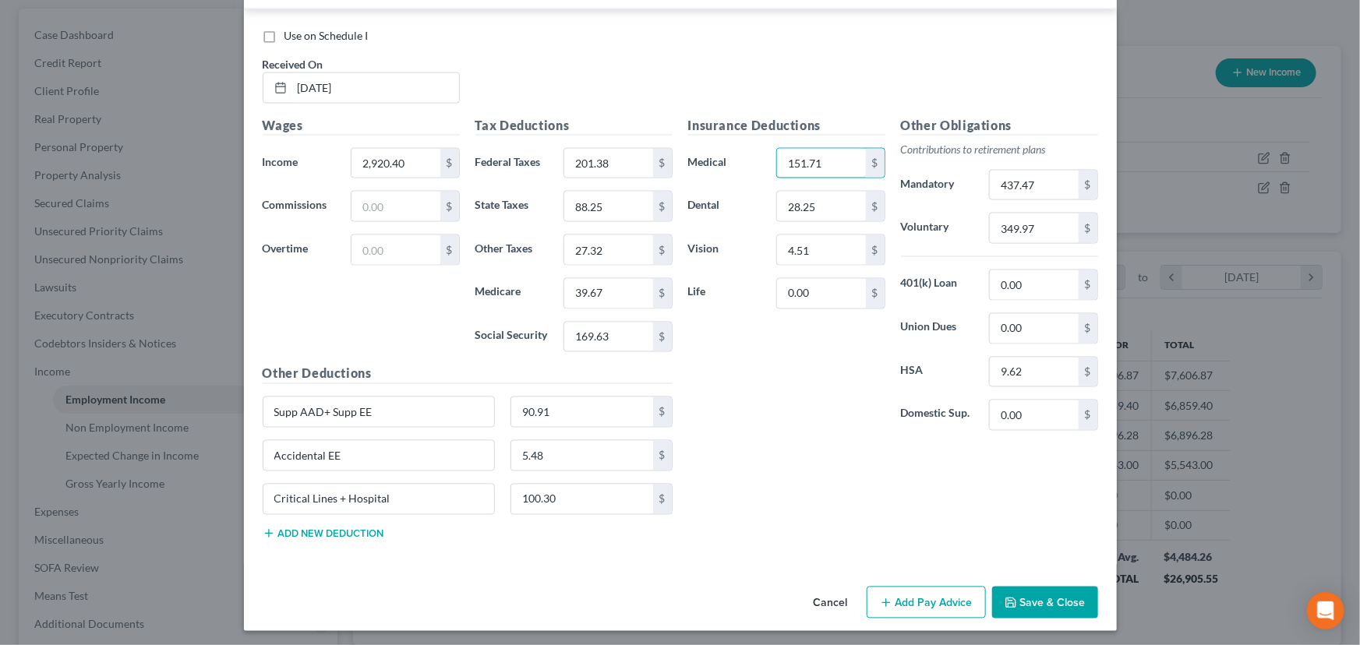
scroll to position [1239, 0]
type input "151.71"
click at [311, 526] on button "Add new deduction" at bounding box center [324, 532] width 122 height 12
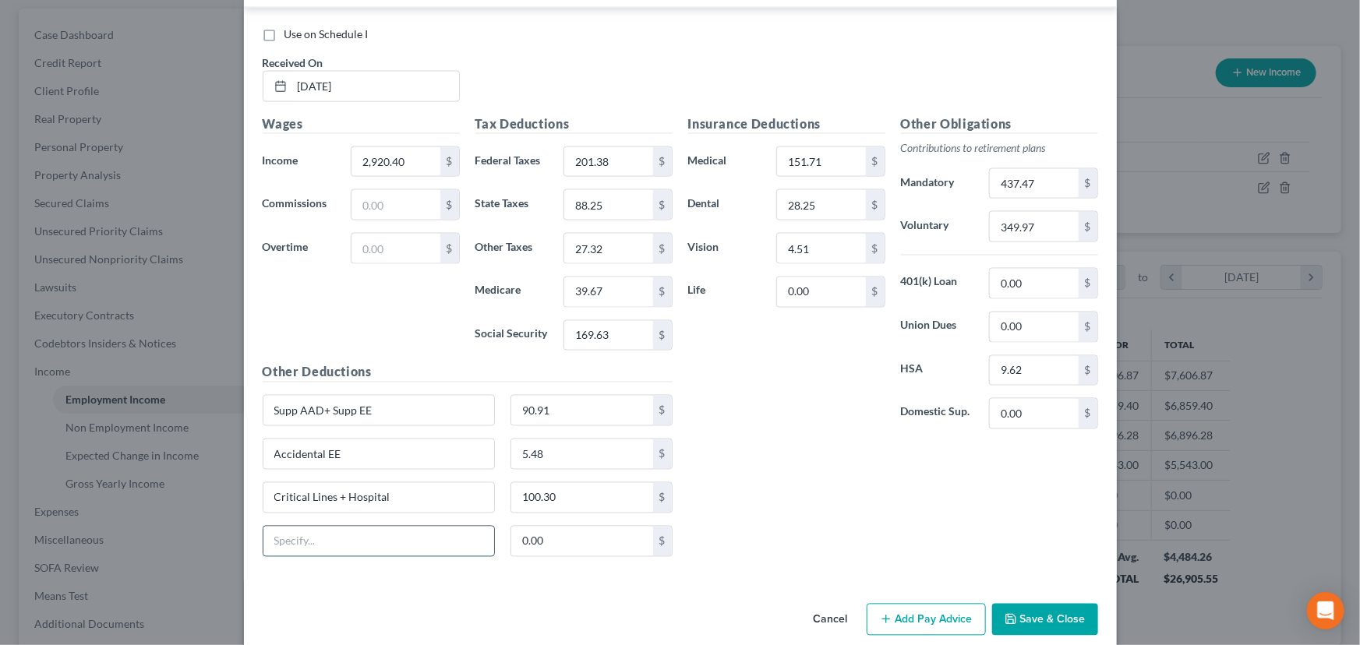
click at [352, 539] on input "text" at bounding box center [379, 542] width 232 height 30
type input "Store Purchase"
click at [535, 529] on input "0.00" at bounding box center [582, 542] width 142 height 30
type input "63.80"
click at [760, 468] on div "Insurance Deductions Medical 151.71 $ Dental 28.25 $ Vision 4.51 $ Life 0.00 $ …" at bounding box center [894, 342] width 426 height 455
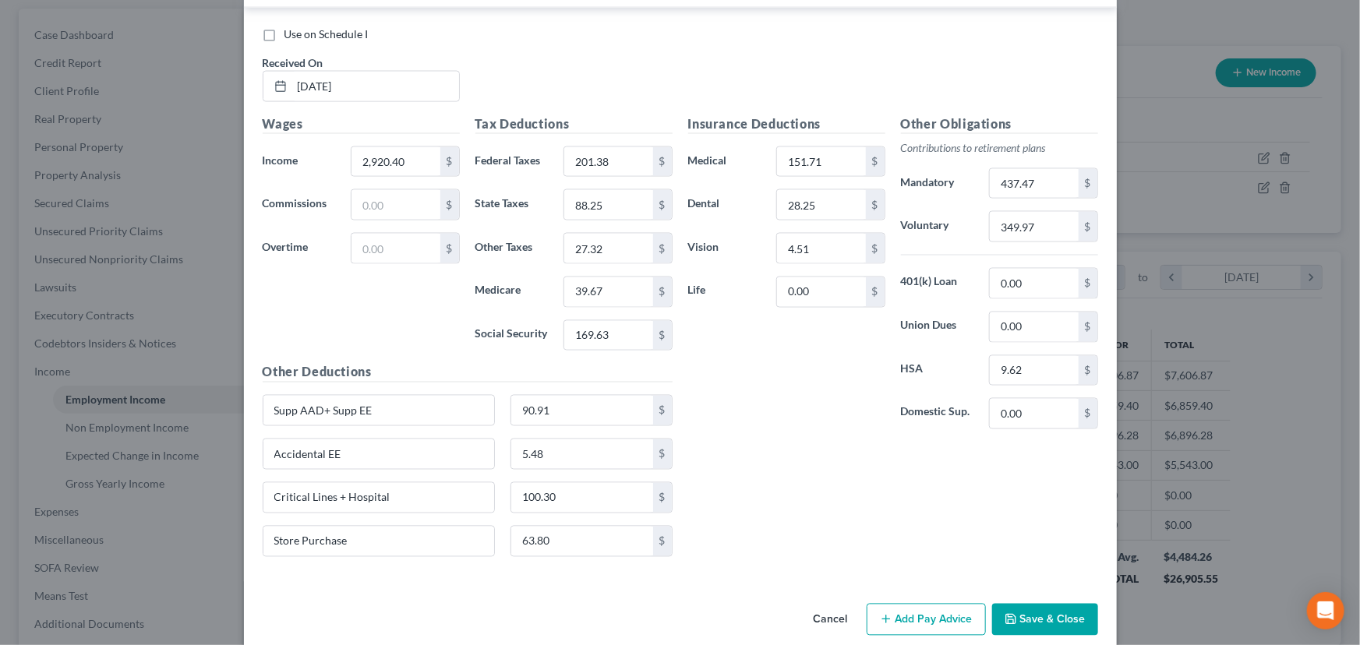
scroll to position [1169, 0]
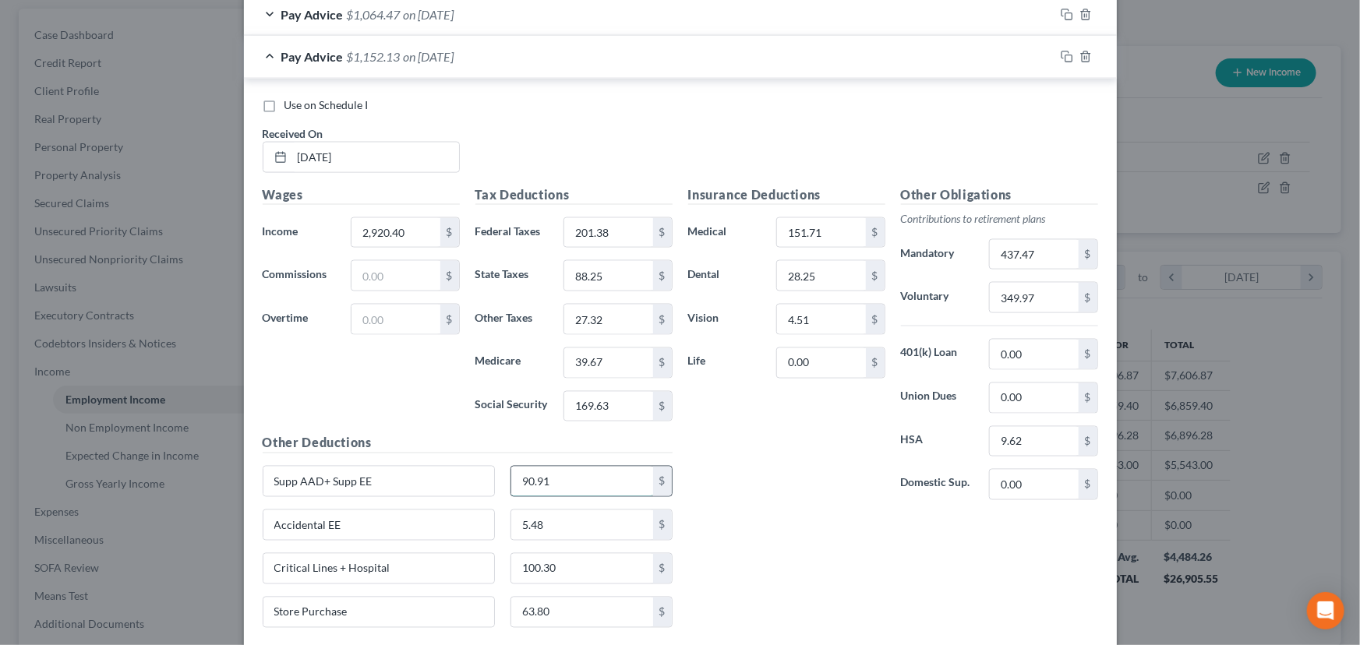
click at [557, 481] on input "90.91" at bounding box center [582, 482] width 142 height 30
type input "87.90"
click at [789, 498] on div "Insurance Deductions Medical 151.71 $ Dental 28.25 $ Vision 4.51 $ Life 0.00 $" at bounding box center [787, 350] width 213 height 328
click at [331, 568] on input "Critical Lines + Hospital" at bounding box center [379, 569] width 232 height 30
click at [317, 569] on input "Critical Illnes + Hospital" at bounding box center [379, 569] width 232 height 30
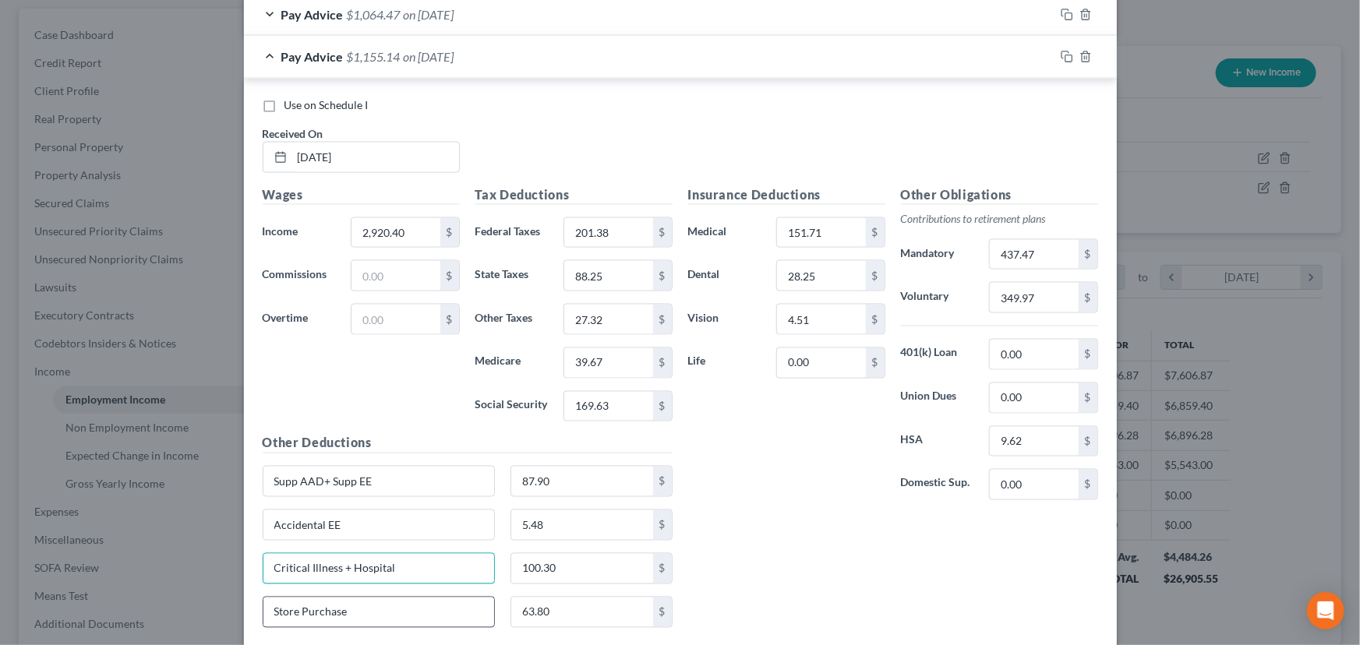
type input "Critical Illness + Hospital"
click at [376, 608] on input "Store Purchase" at bounding box center [379, 613] width 232 height 30
click at [348, 612] on input "Store Purchase+offset earn" at bounding box center [379, 613] width 232 height 30
type input "Store Purchase+ offset earn"
click at [546, 612] on input "63.80" at bounding box center [582, 613] width 142 height 30
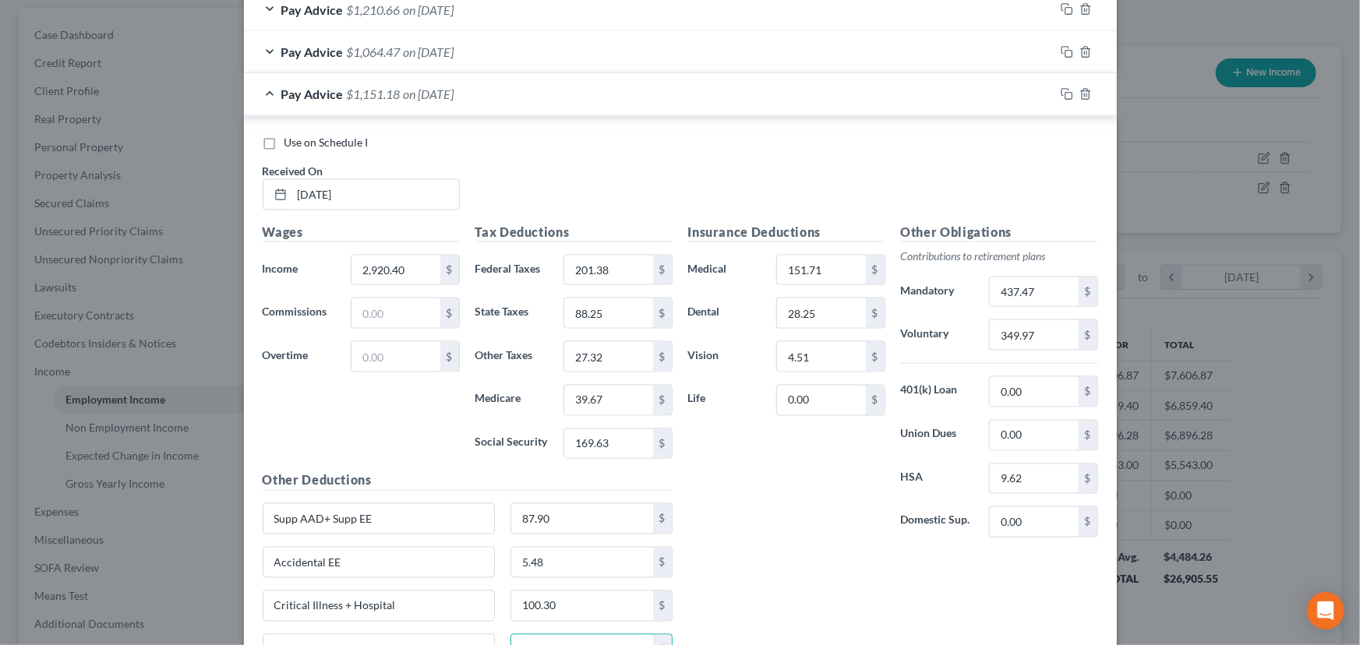
scroll to position [1098, 0]
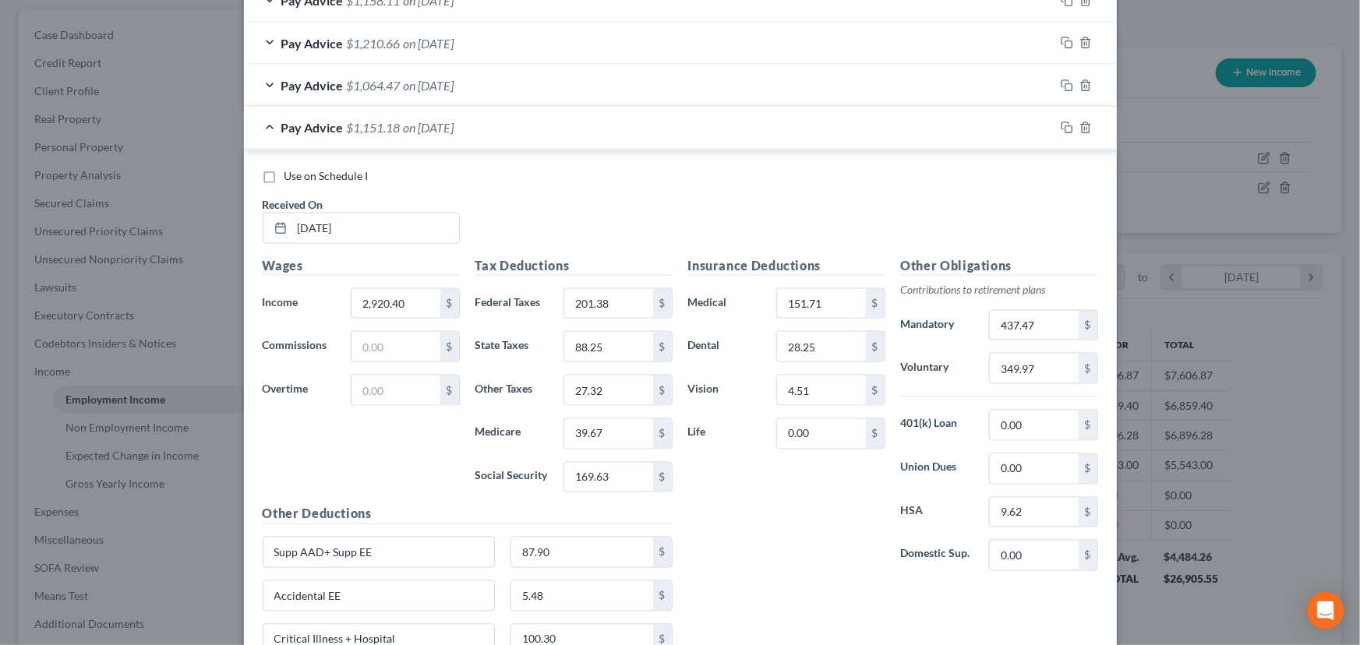
type input "67.76"
click at [373, 603] on input "Accidental EE" at bounding box center [379, 597] width 232 height 30
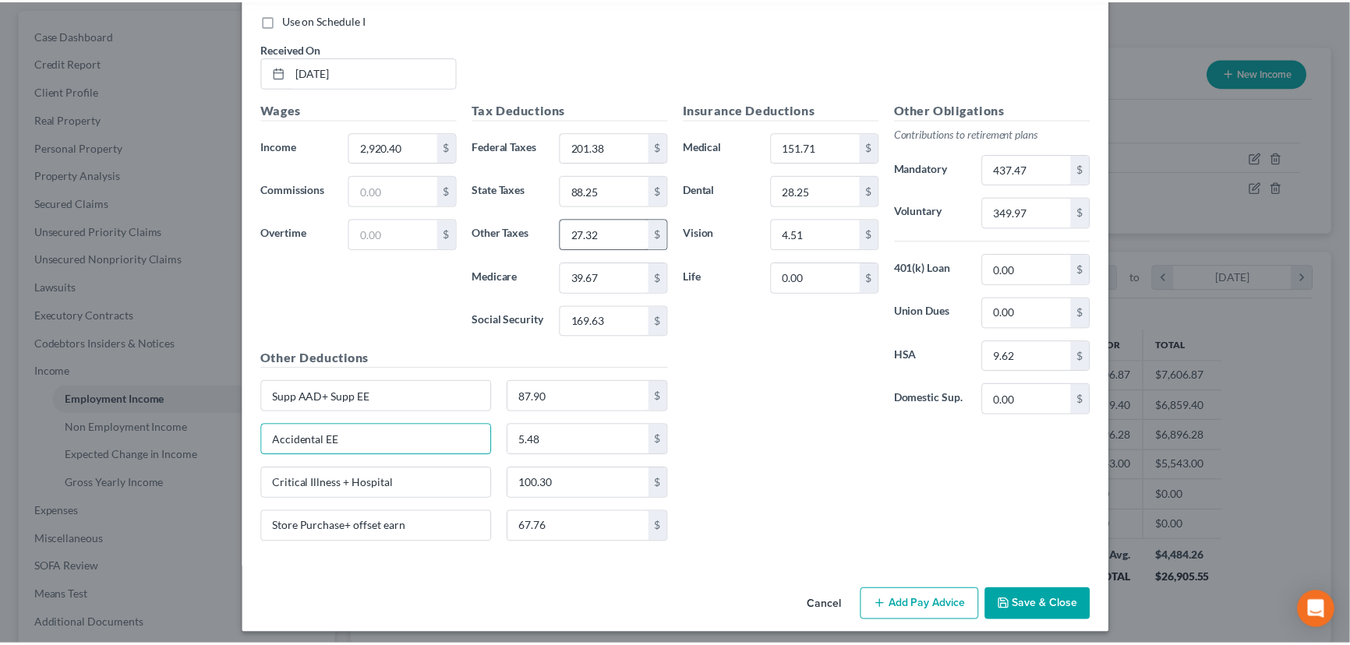
scroll to position [1257, 0]
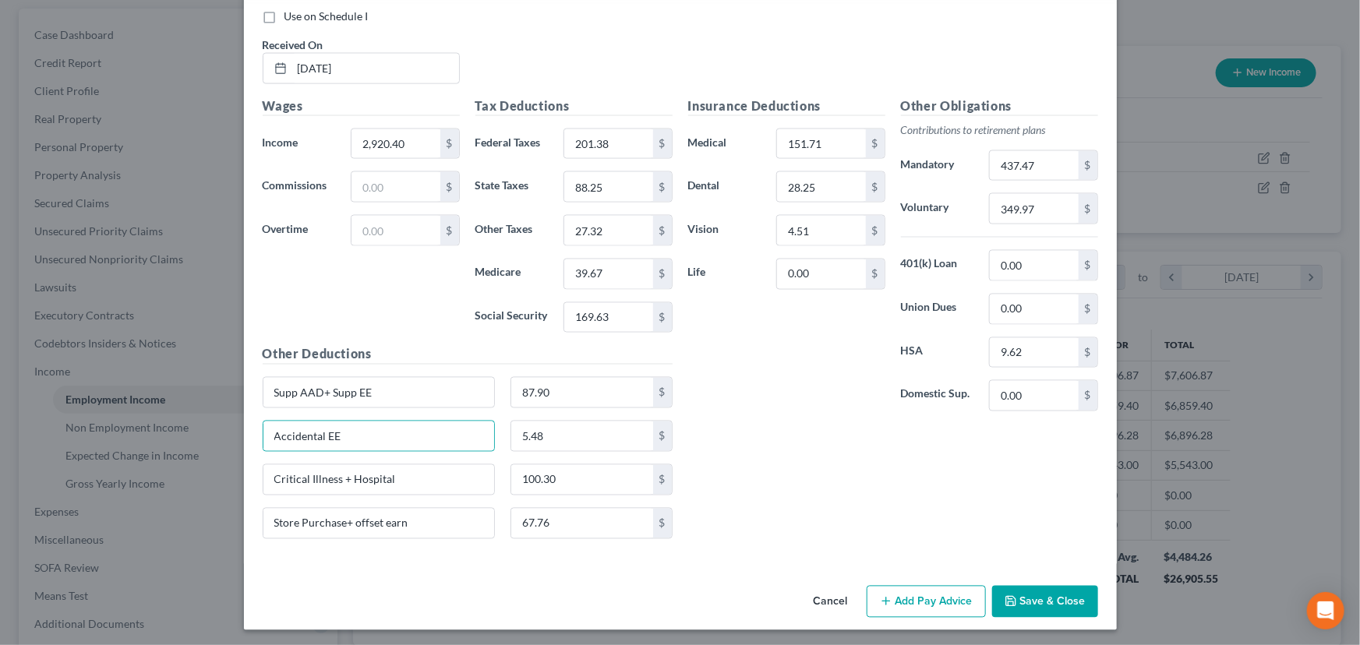
click at [1045, 596] on button "Save & Close" at bounding box center [1045, 602] width 106 height 33
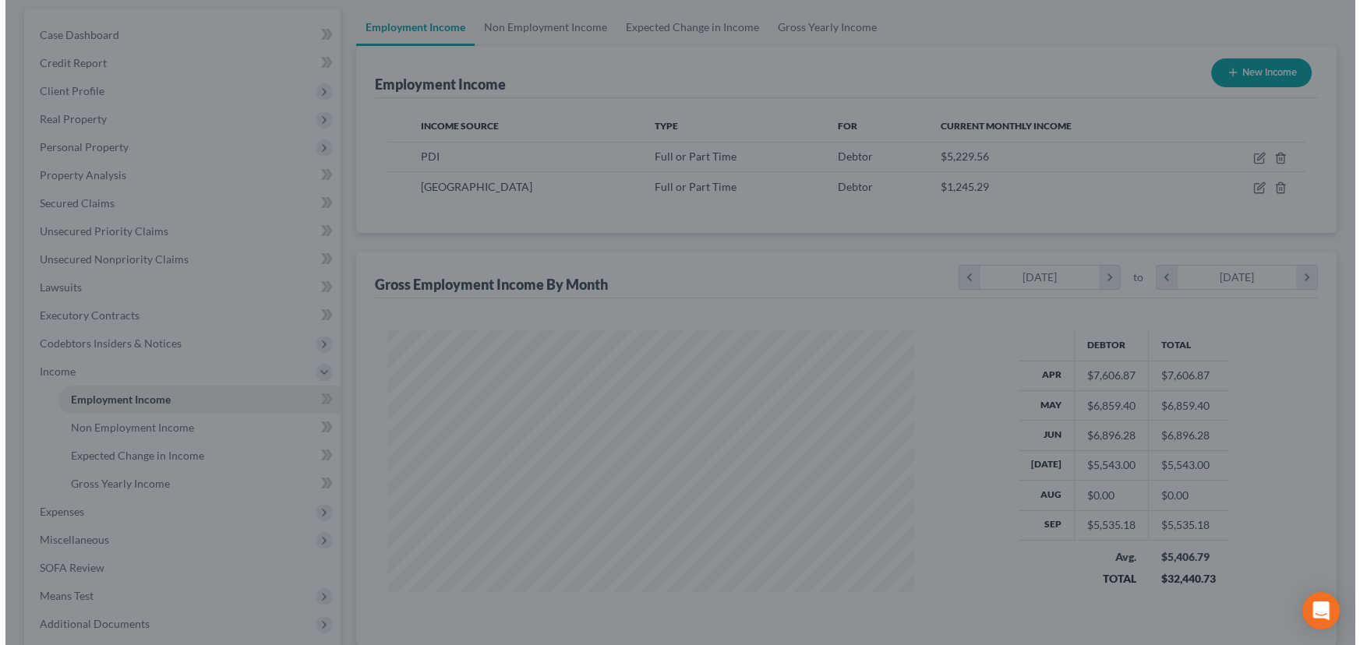
scroll to position [779265, 778991]
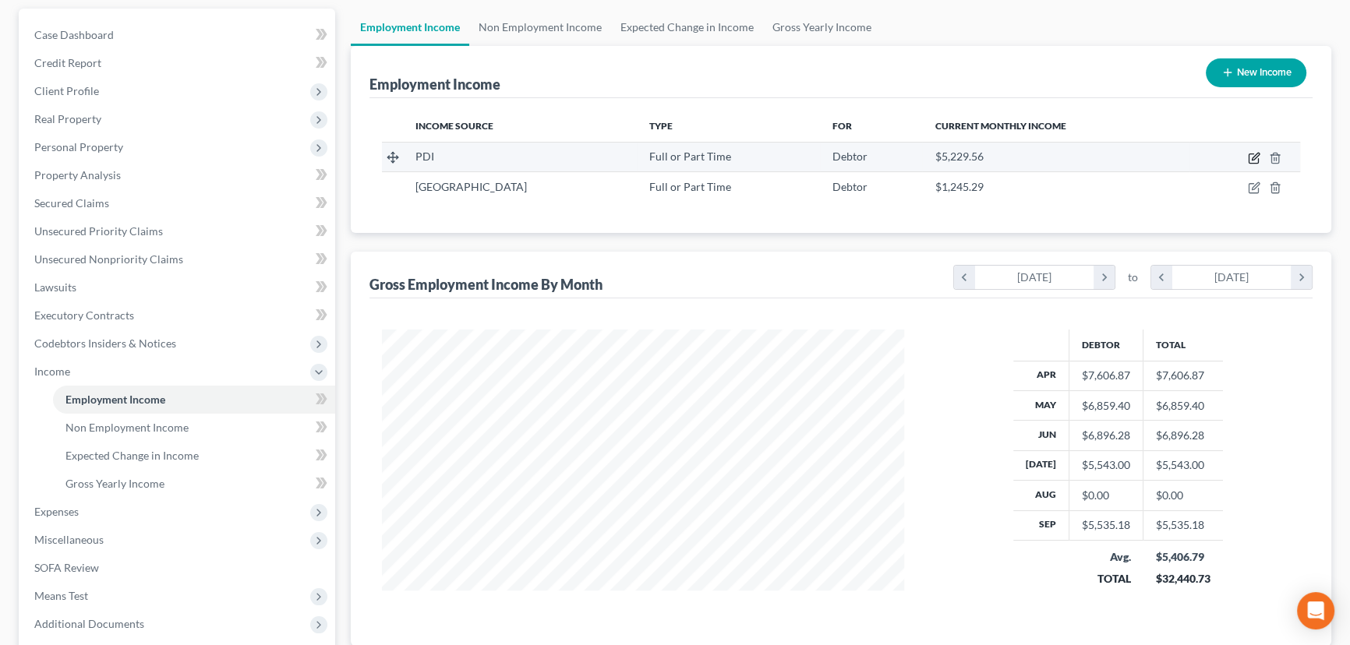
click at [1254, 159] on icon "button" at bounding box center [1254, 158] width 12 height 12
select select "0"
select select "33"
select select "1"
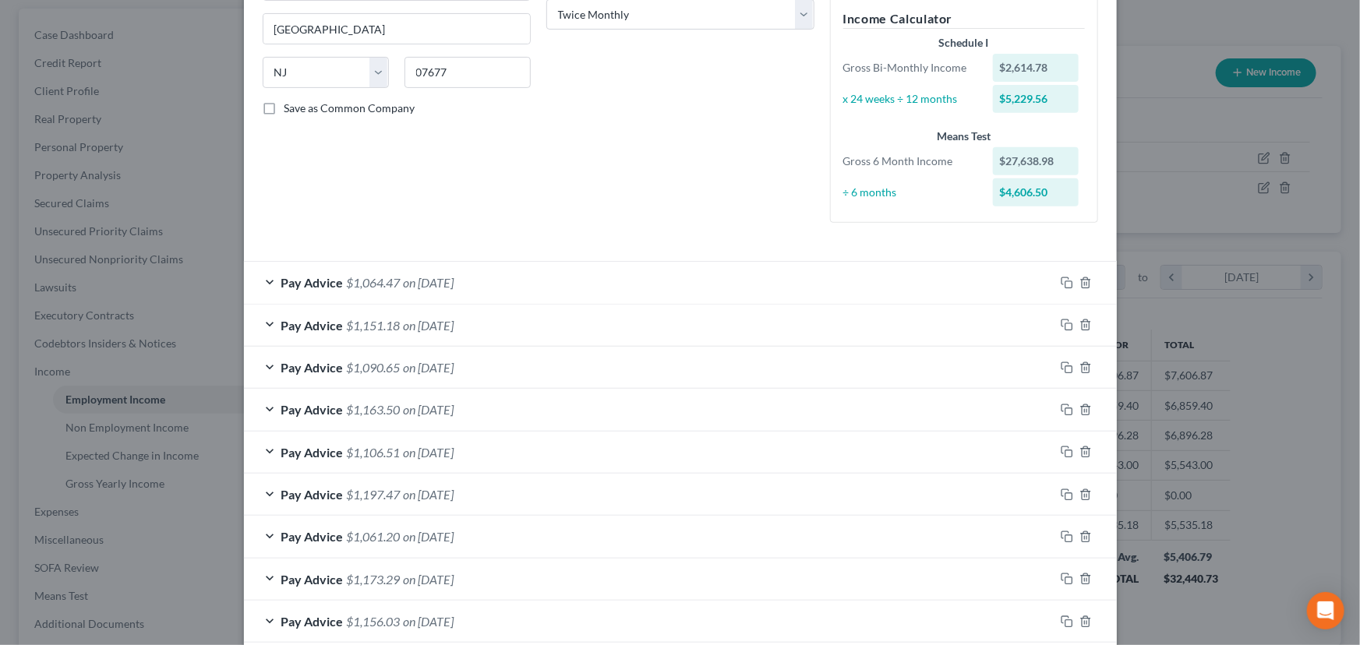
scroll to position [260, 0]
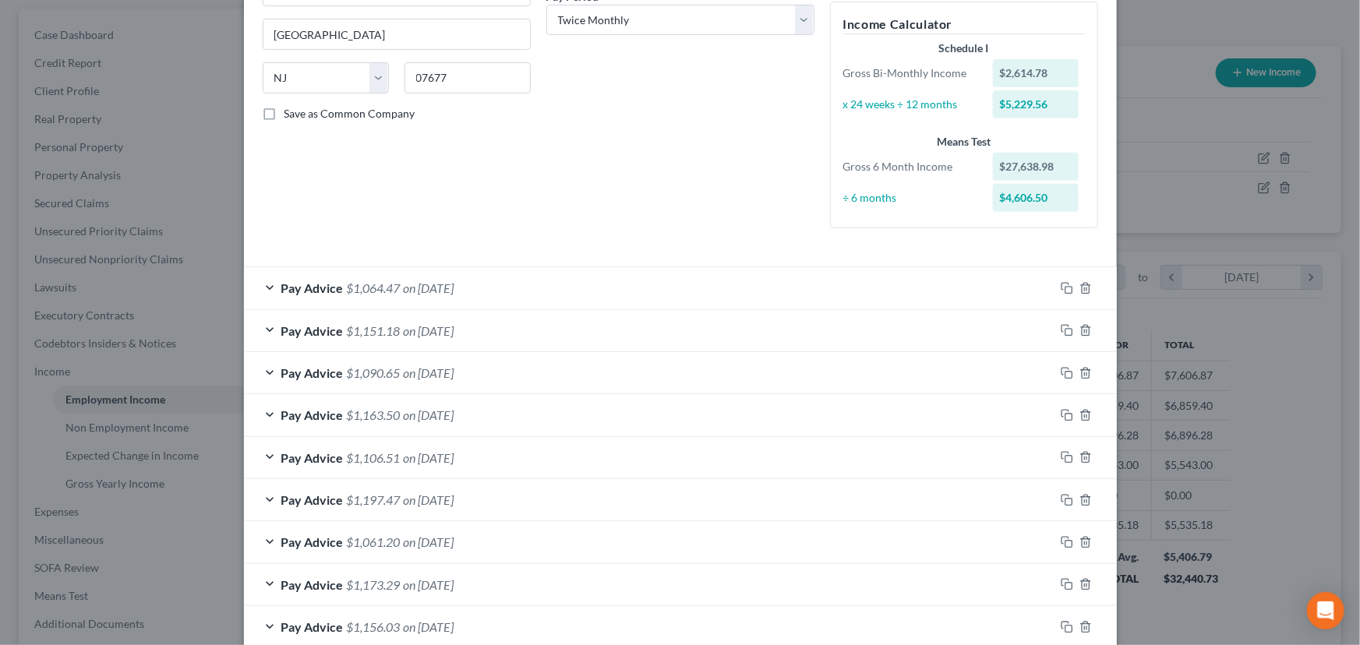
click at [440, 288] on span "on [DATE]" at bounding box center [429, 288] width 51 height 15
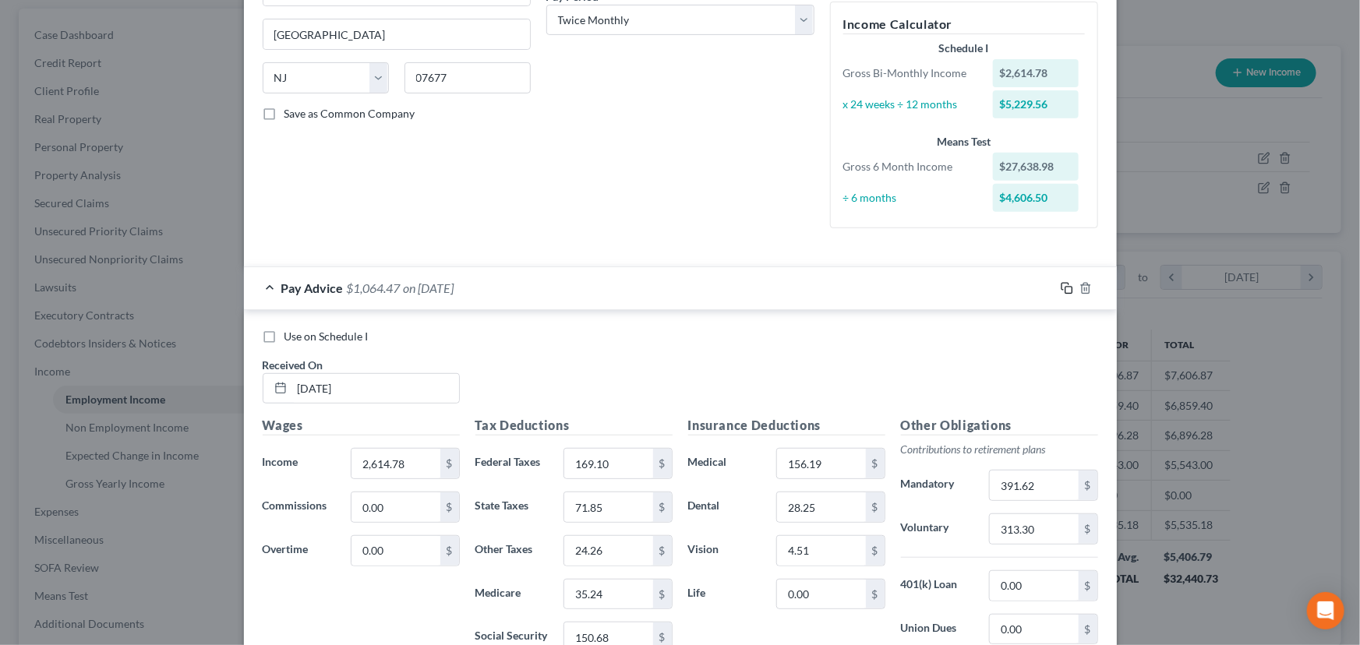
click at [1061, 285] on icon "button" at bounding box center [1067, 288] width 12 height 12
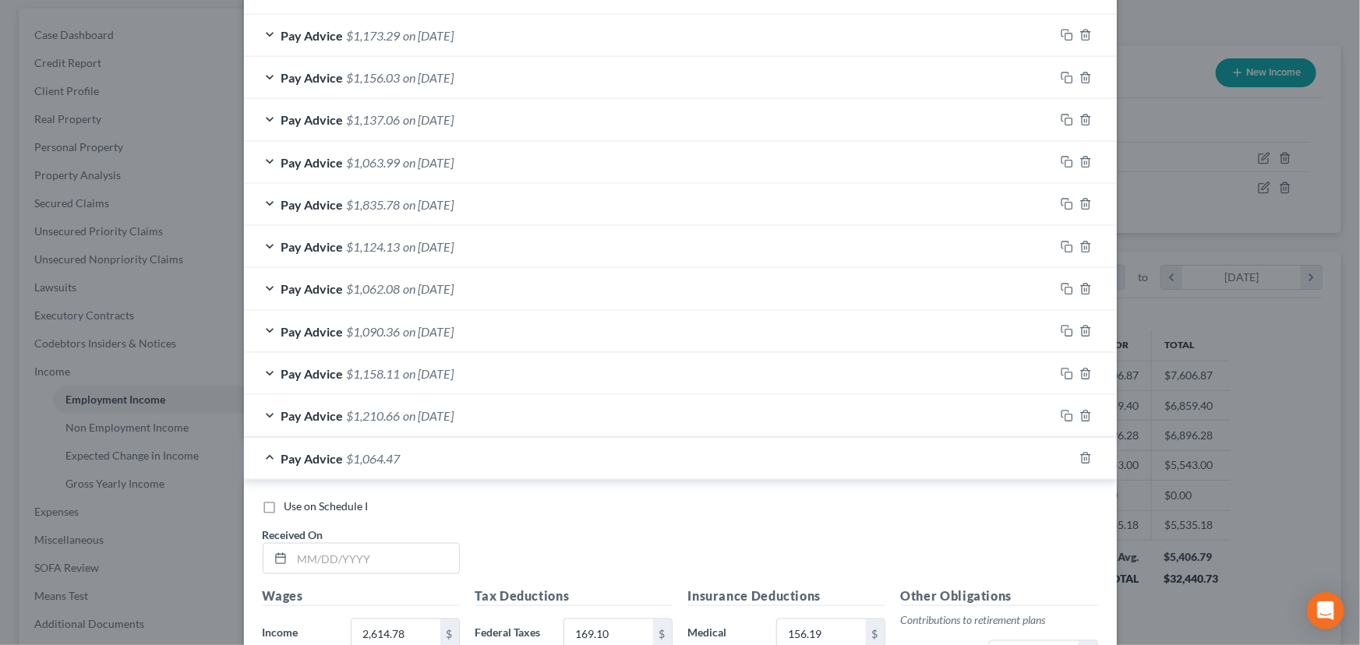
scroll to position [1039, 0]
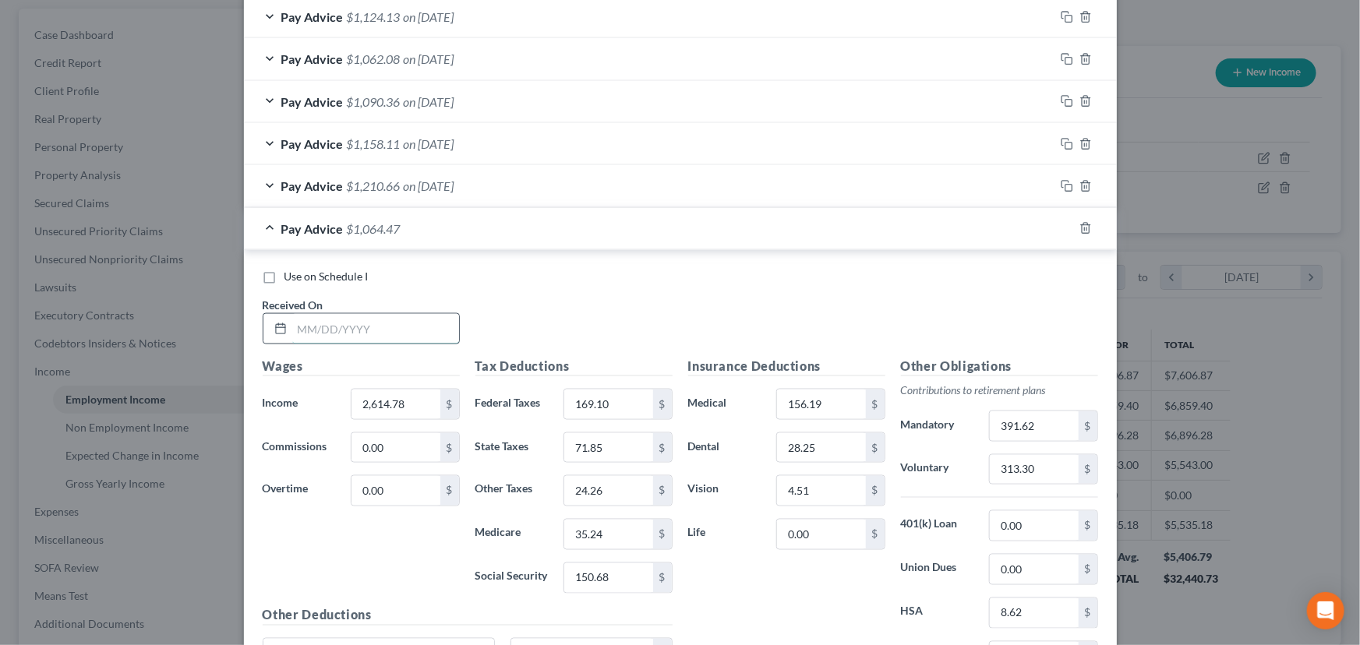
click at [355, 319] on input "text" at bounding box center [375, 329] width 167 height 30
type input "[DATE]"
click at [404, 410] on input "2,614.78" at bounding box center [396, 405] width 88 height 30
click at [373, 400] on input "2,614.78" at bounding box center [396, 405] width 88 height 30
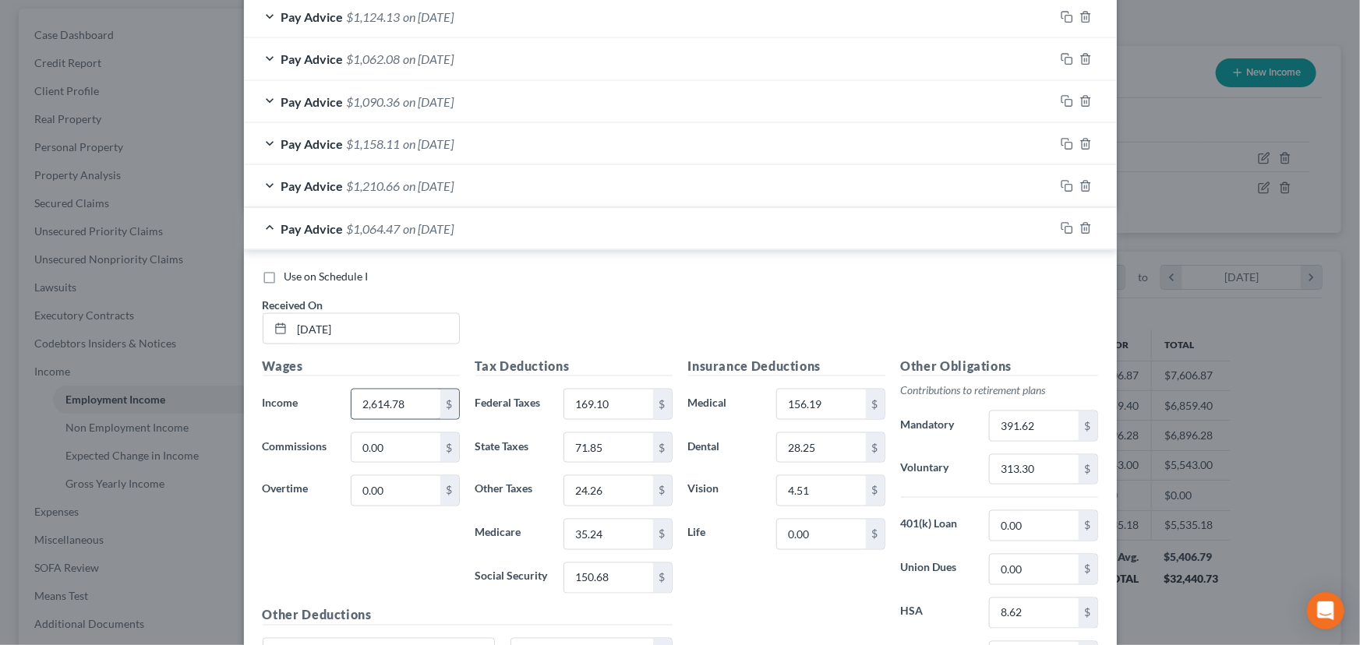
click at [373, 400] on input "2,614.78" at bounding box center [396, 405] width 88 height 30
type input "2,971.33"
click at [607, 401] on input "169.10" at bounding box center [608, 405] width 88 height 30
type input "206.76"
click at [594, 545] on input "35.24" at bounding box center [608, 535] width 88 height 30
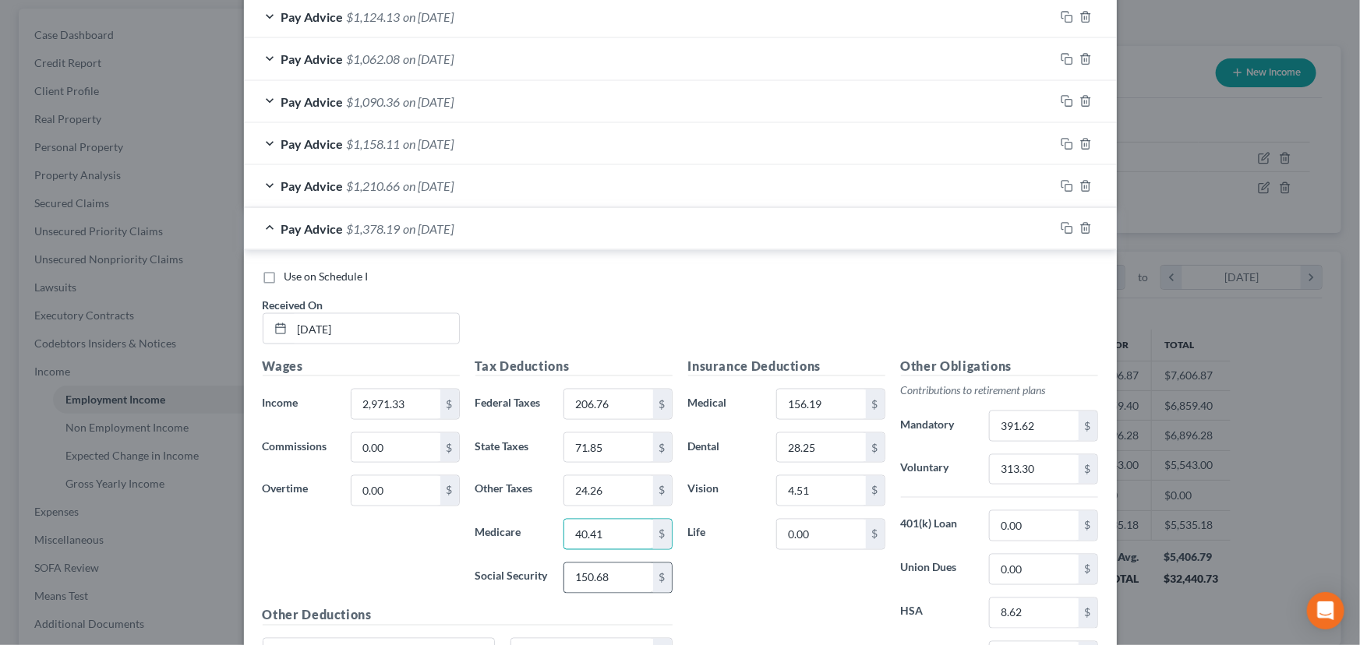
type input "40.41"
click at [609, 584] on input "150.68" at bounding box center [608, 579] width 88 height 30
type input "172.78"
click at [594, 451] on input "71.85" at bounding box center [608, 448] width 88 height 30
type input "90.90"
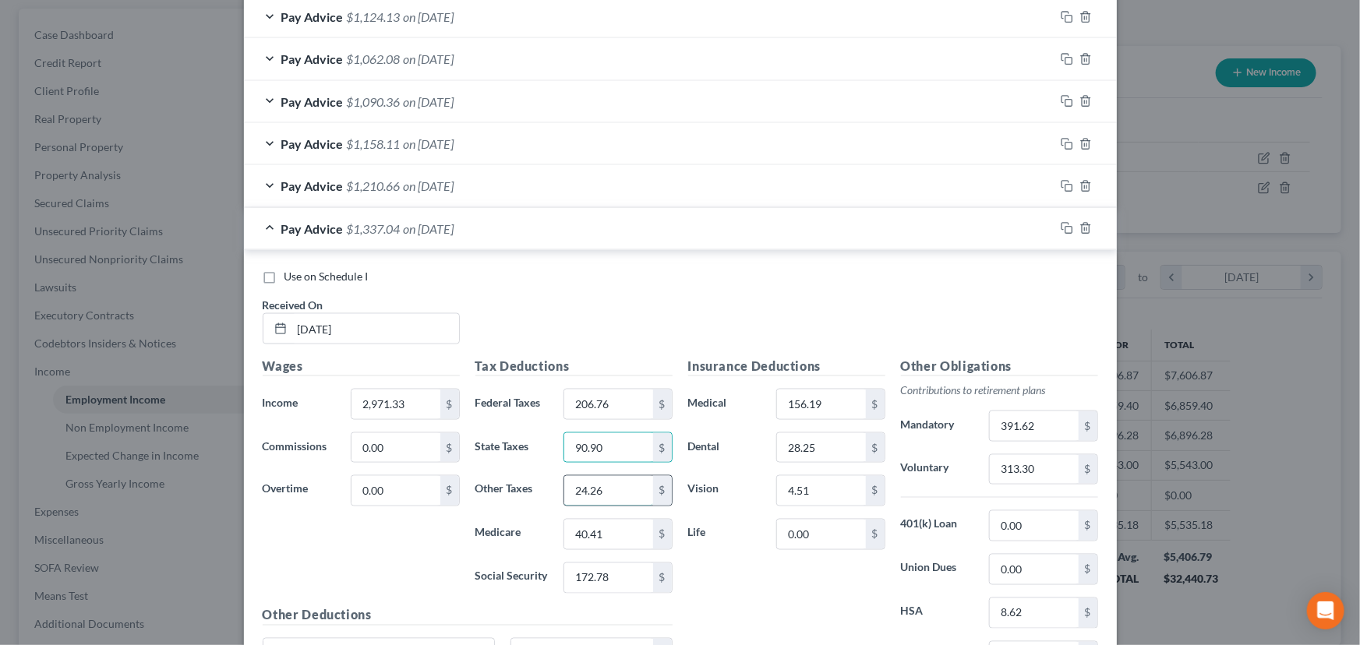
click at [596, 500] on input "24.26" at bounding box center [608, 491] width 88 height 30
type input "27.83"
click at [1030, 426] on input "391.62" at bounding box center [1034, 427] width 88 height 30
type input "356.08"
click at [1032, 468] on input "313.30" at bounding box center [1034, 470] width 88 height 30
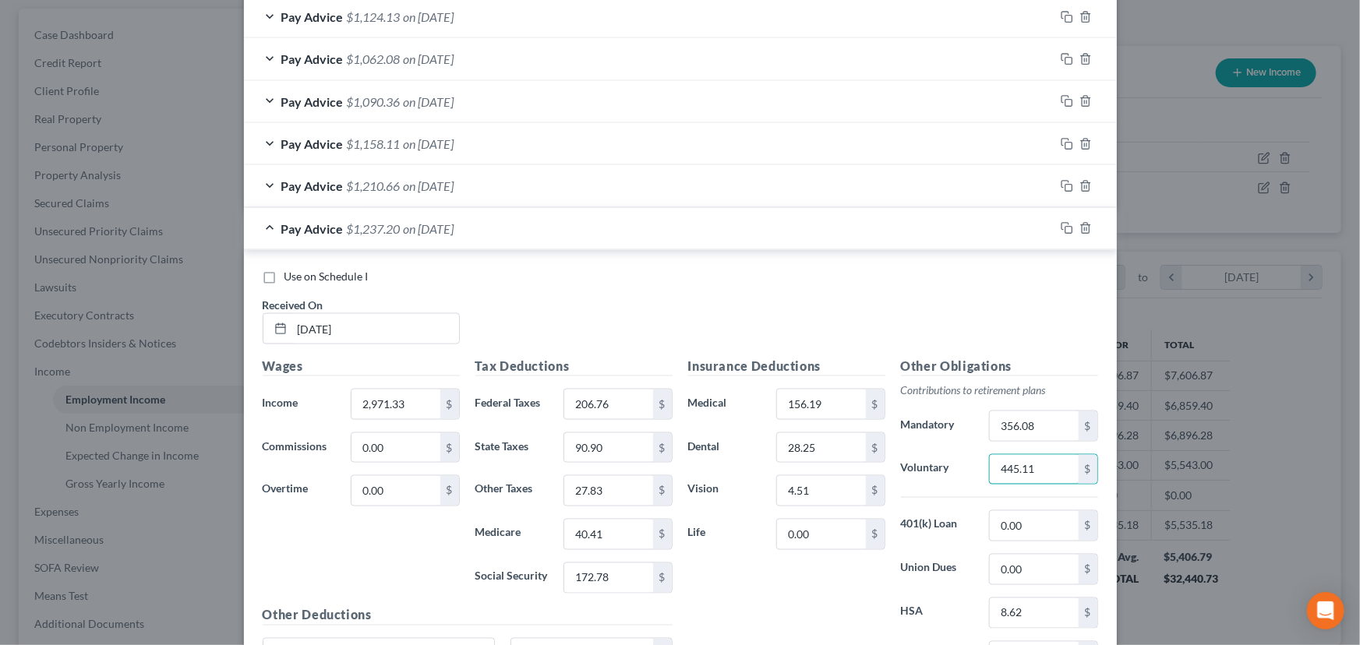
type input "445.11"
drag, startPoint x: 957, startPoint y: 282, endPoint x: 953, endPoint y: 292, distance: 10.6
click at [954, 291] on div "Use on Schedule I Received On * [DATE]" at bounding box center [680, 313] width 851 height 88
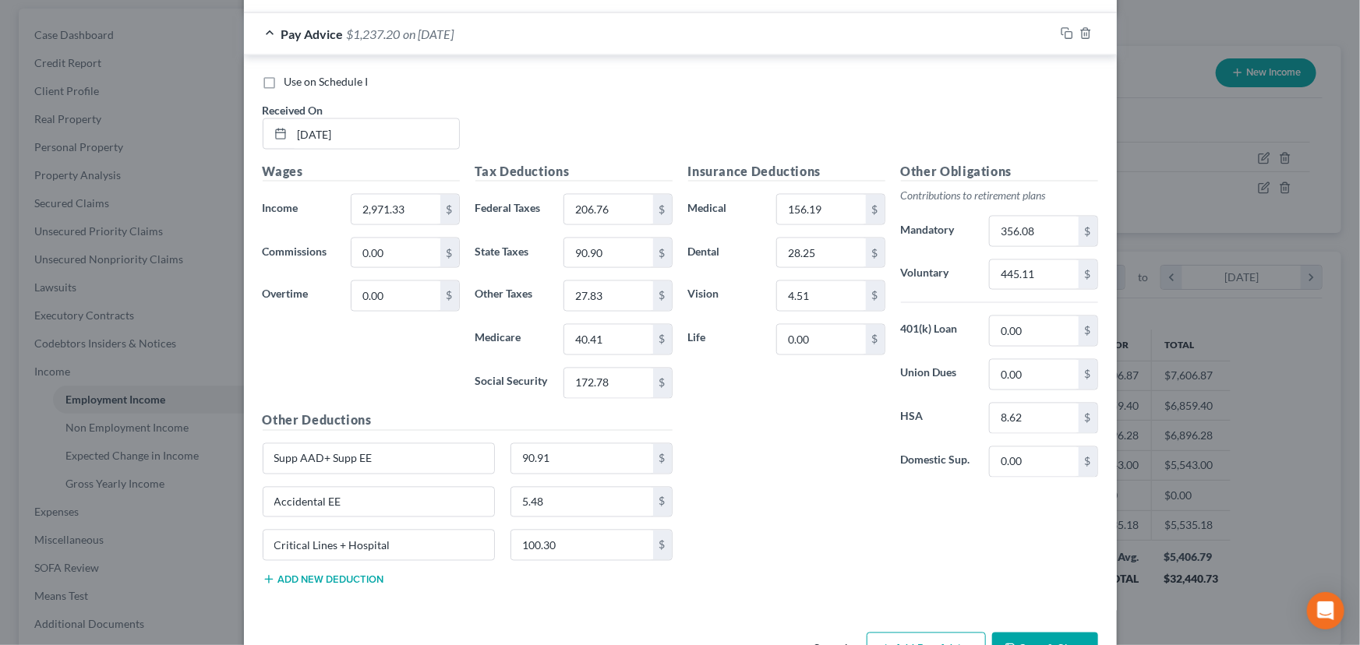
scroll to position [1068, 0]
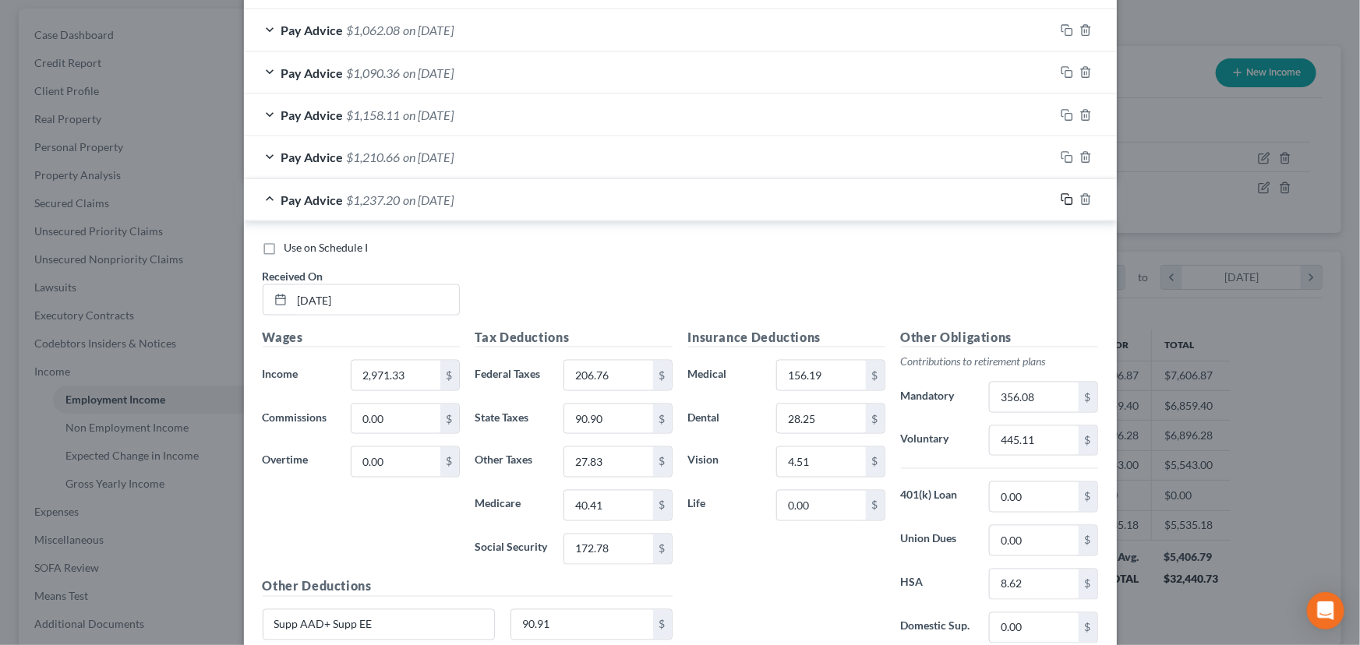
click at [1061, 193] on icon "button" at bounding box center [1067, 199] width 12 height 12
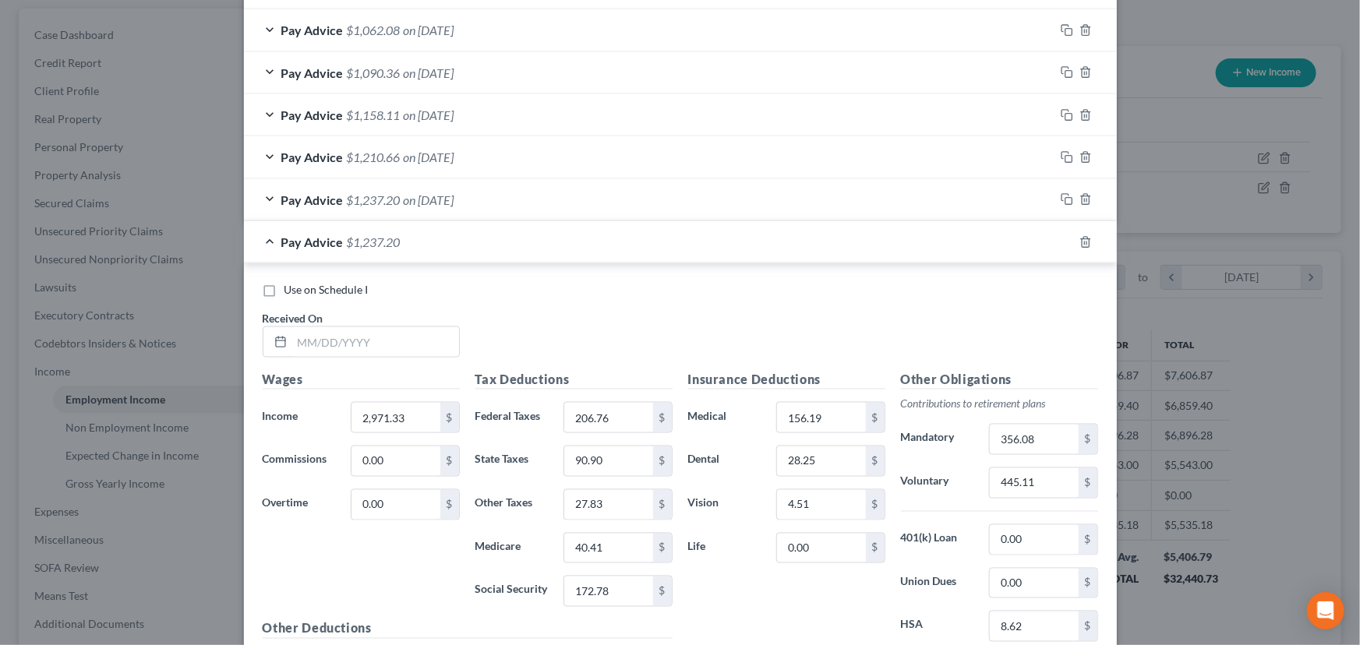
drag, startPoint x: 271, startPoint y: 239, endPoint x: 280, endPoint y: 247, distance: 12.2
click at [271, 239] on div "Pay Advice $1,237.20" at bounding box center [658, 241] width 829 height 41
click at [260, 239] on div "Pay Advice $1,237.20" at bounding box center [658, 241] width 829 height 41
click at [1082, 239] on icon "button" at bounding box center [1085, 242] width 7 height 10
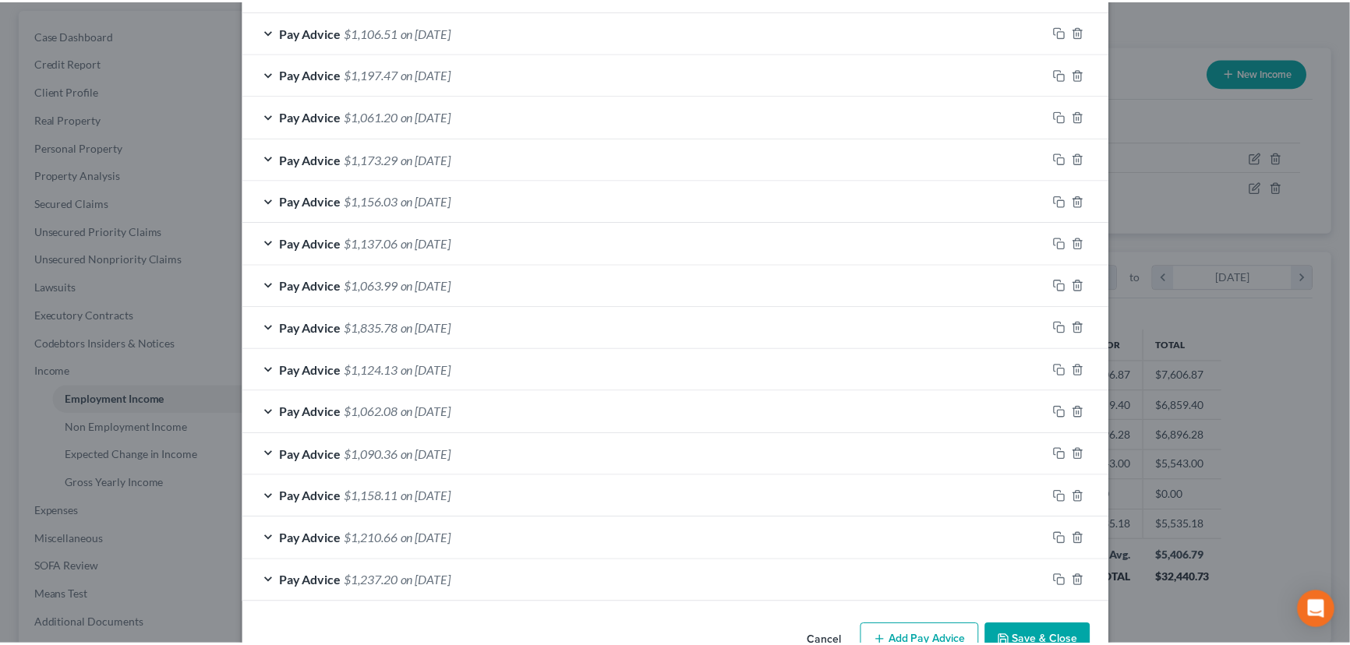
scroll to position [727, 0]
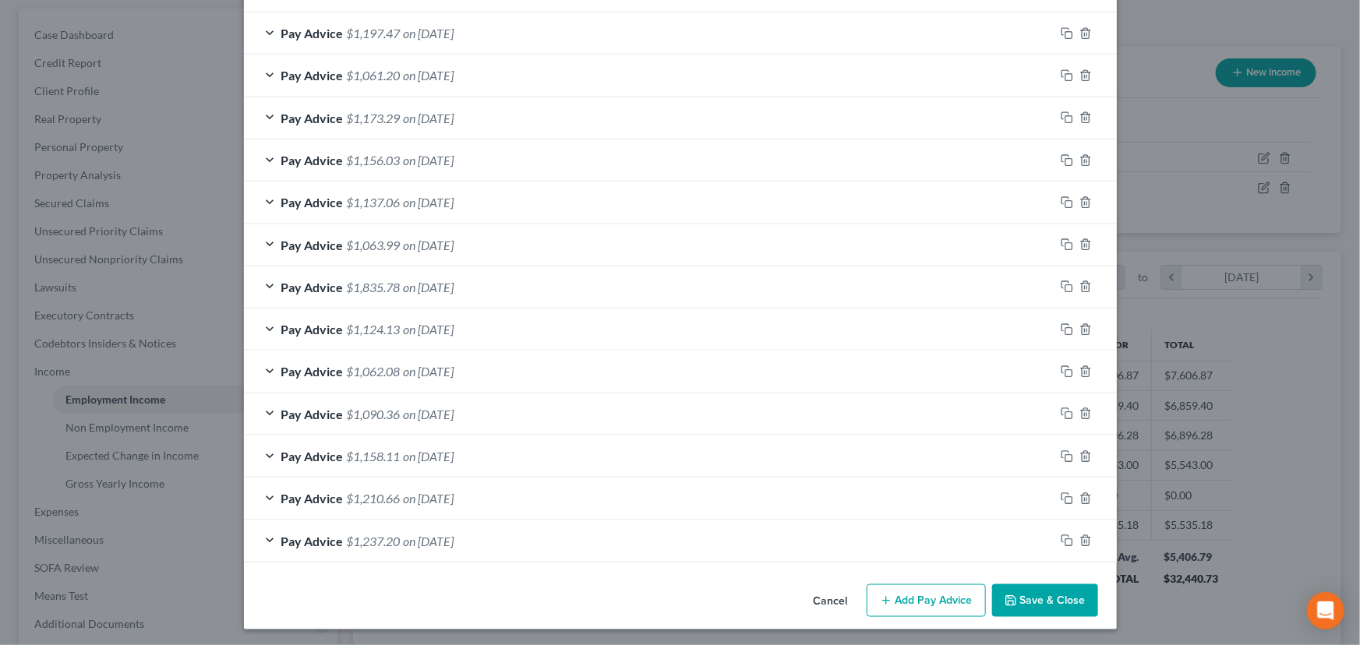
click at [1026, 597] on button "Save & Close" at bounding box center [1045, 601] width 106 height 33
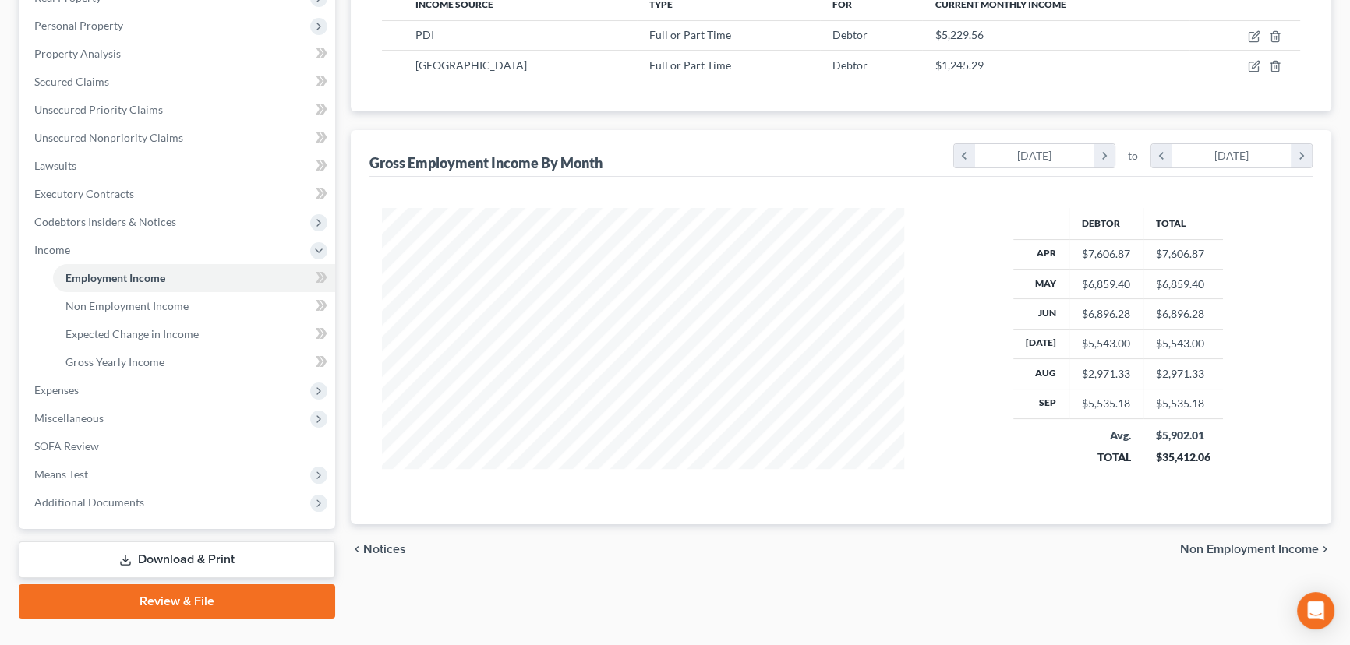
scroll to position [283, 0]
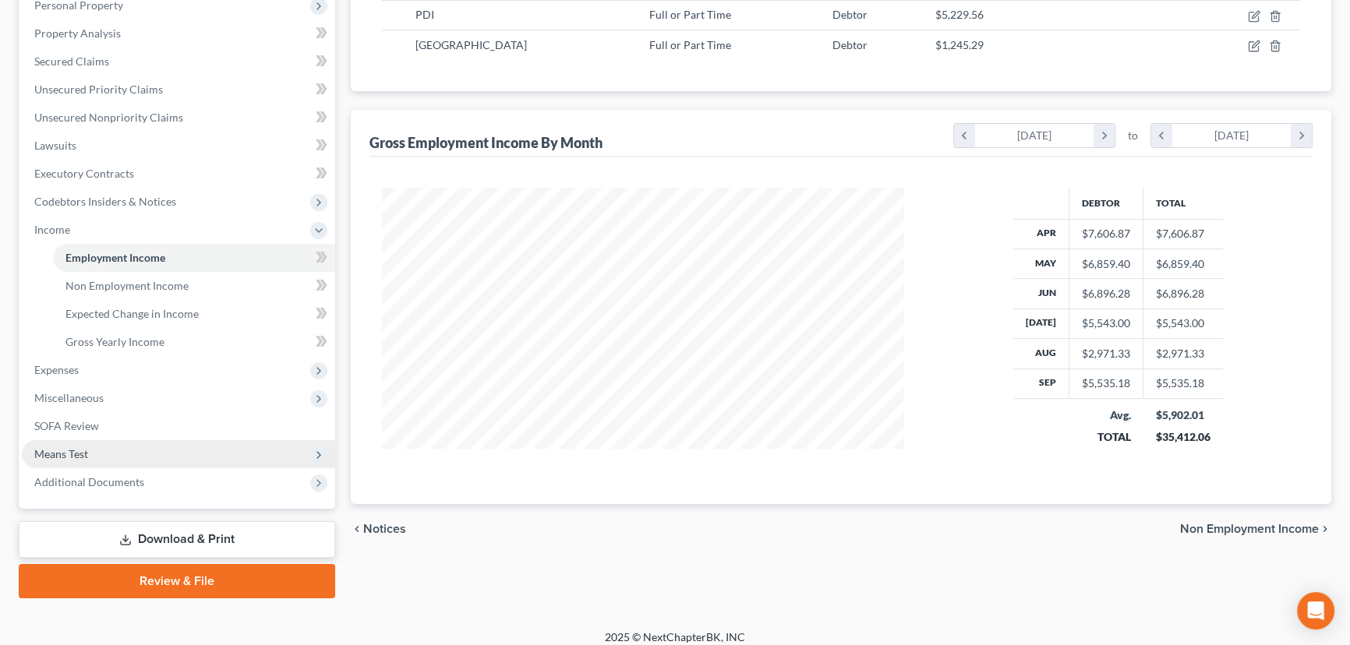
click at [151, 453] on span "Means Test" at bounding box center [178, 454] width 313 height 28
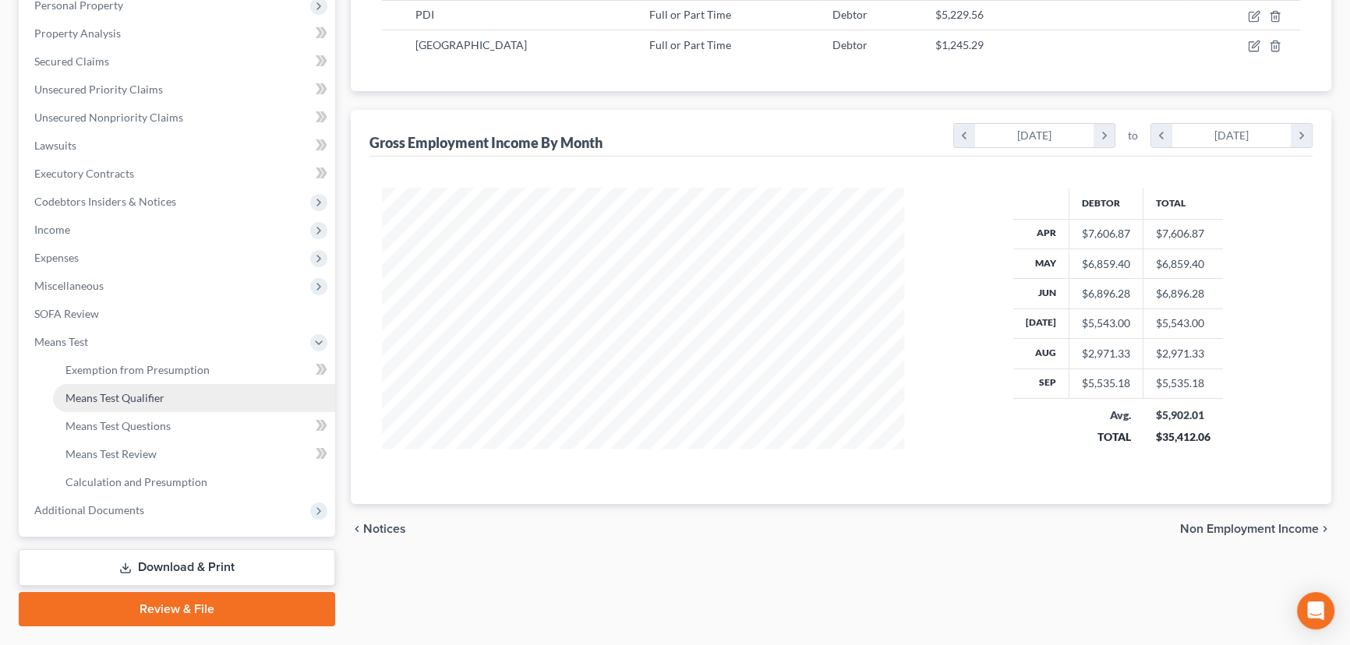
click at [212, 398] on link "Means Test Qualifier" at bounding box center [194, 398] width 282 height 28
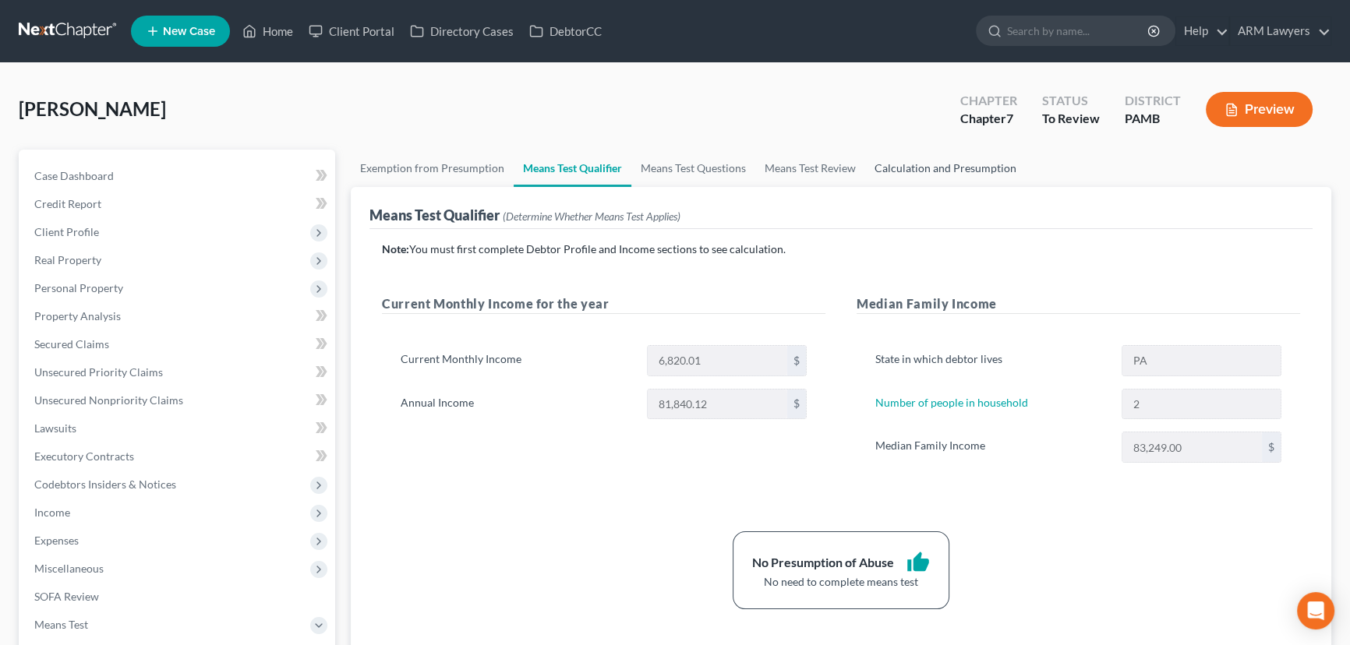
click at [920, 168] on link "Calculation and Presumption" at bounding box center [945, 168] width 161 height 37
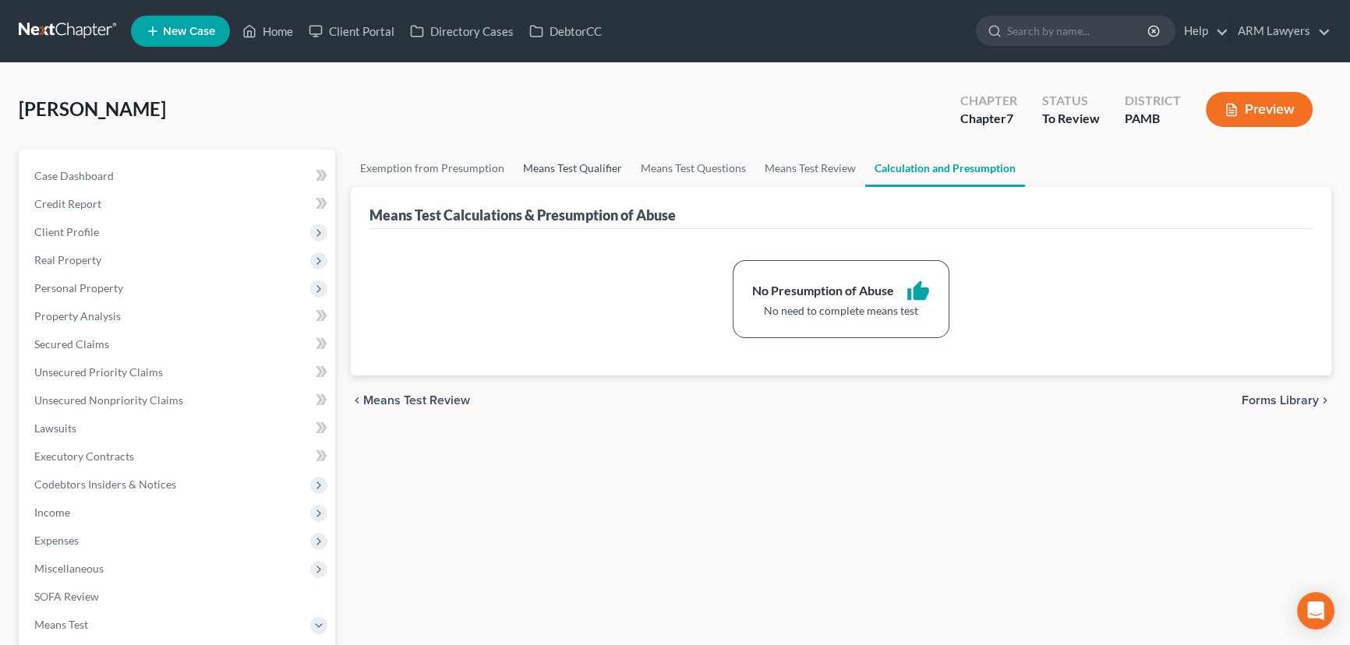
click at [571, 160] on link "Means Test Qualifier" at bounding box center [573, 168] width 118 height 37
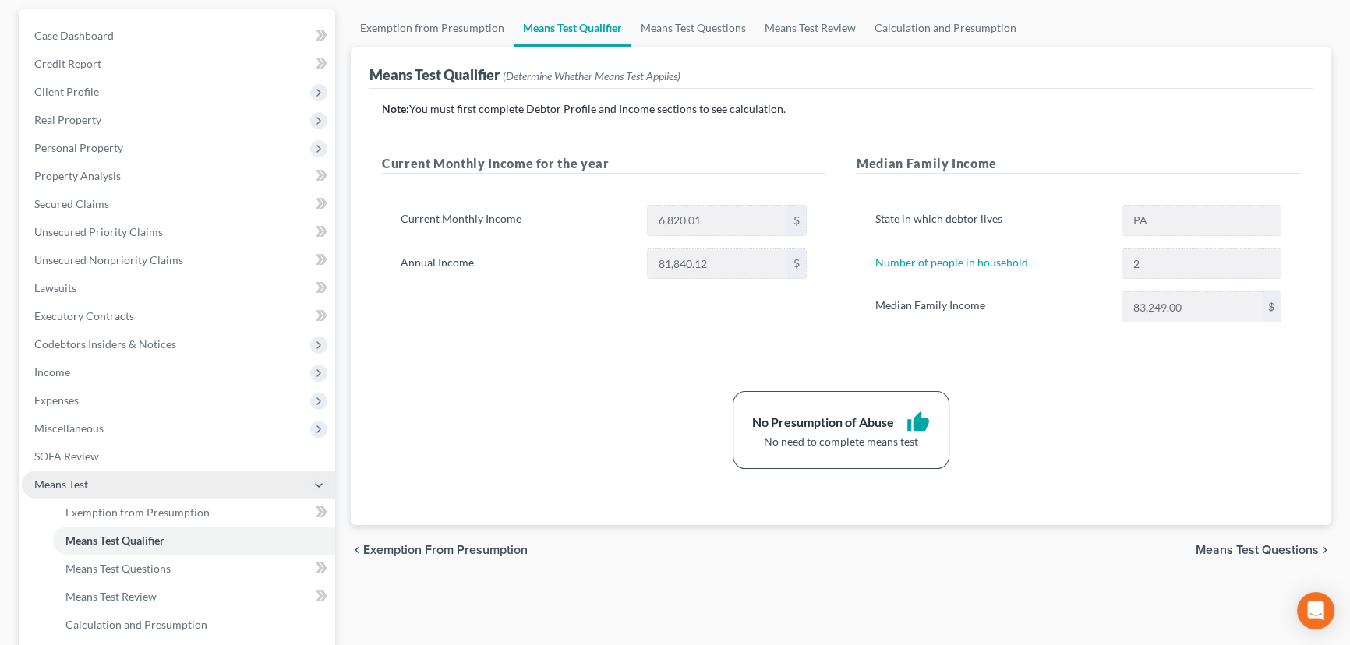
scroll to position [141, 0]
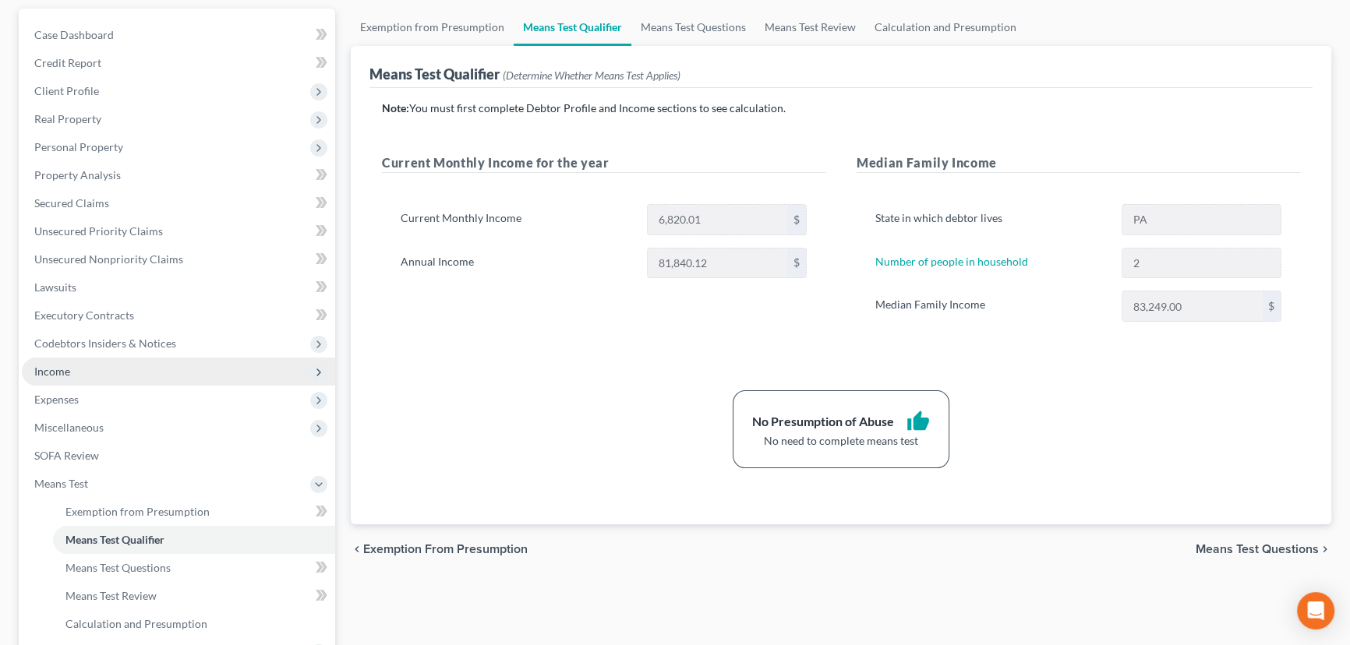
click at [100, 370] on span "Income" at bounding box center [178, 372] width 313 height 28
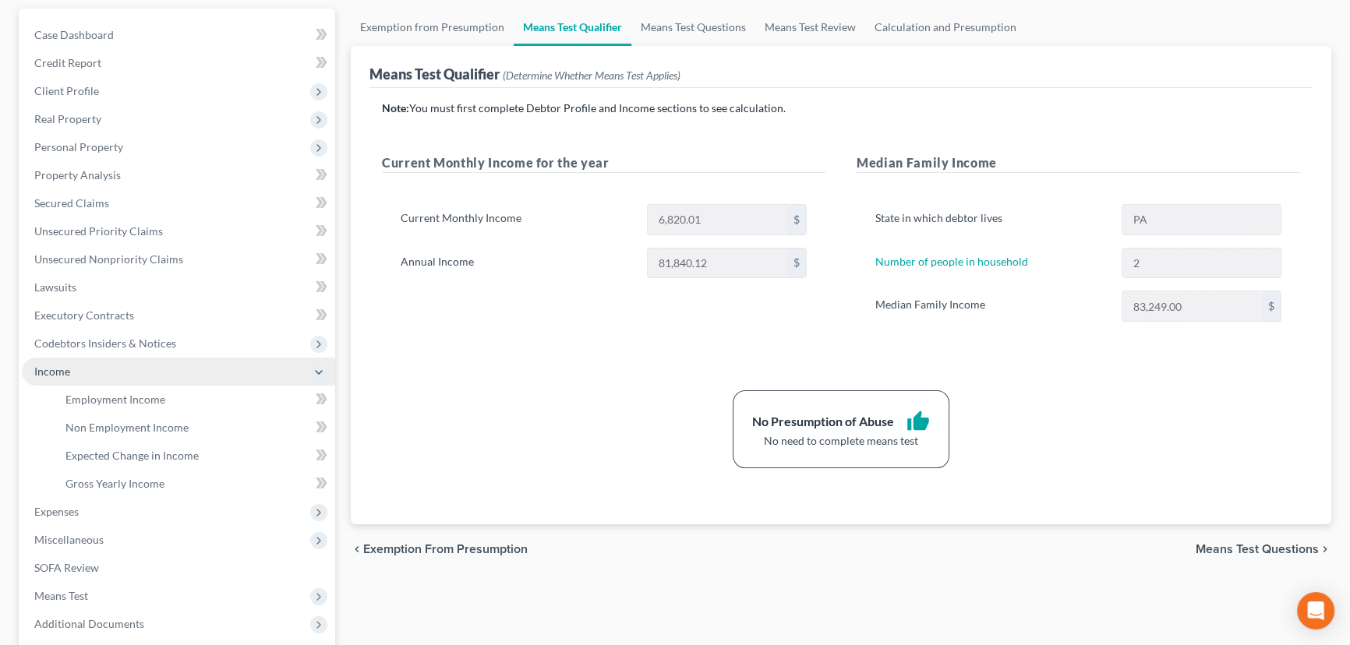
click at [142, 359] on span "Income" at bounding box center [178, 372] width 313 height 28
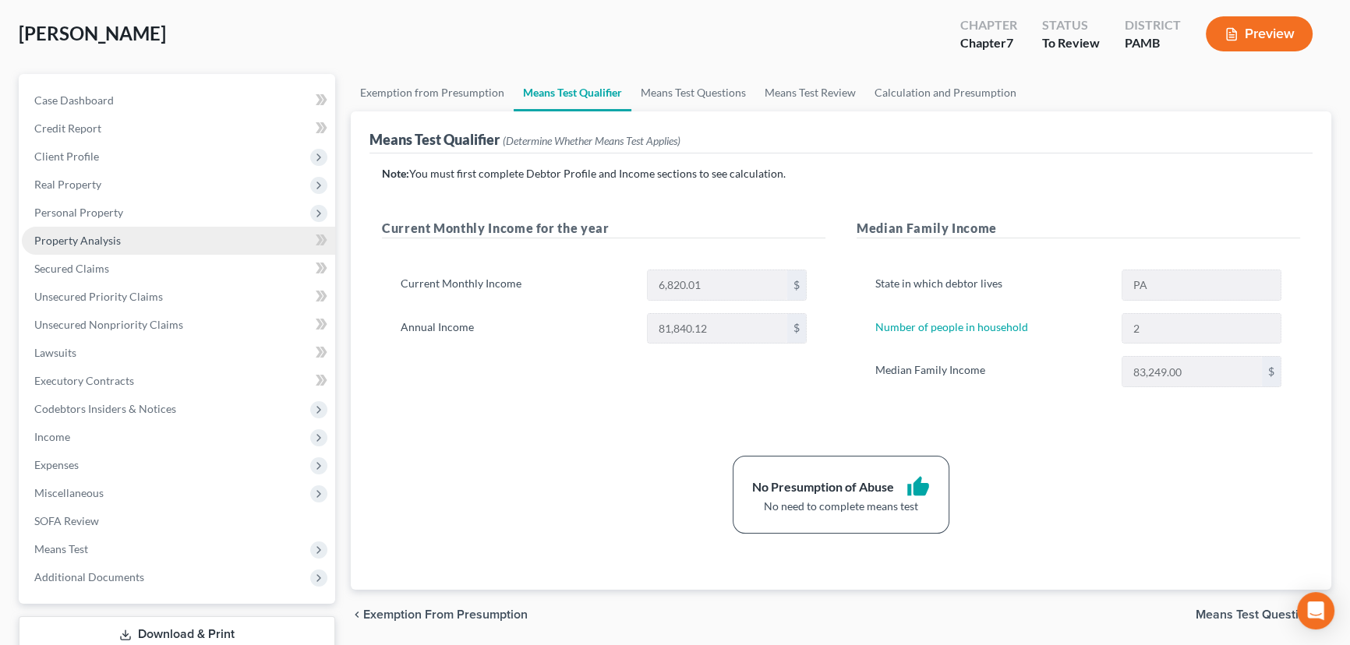
scroll to position [0, 0]
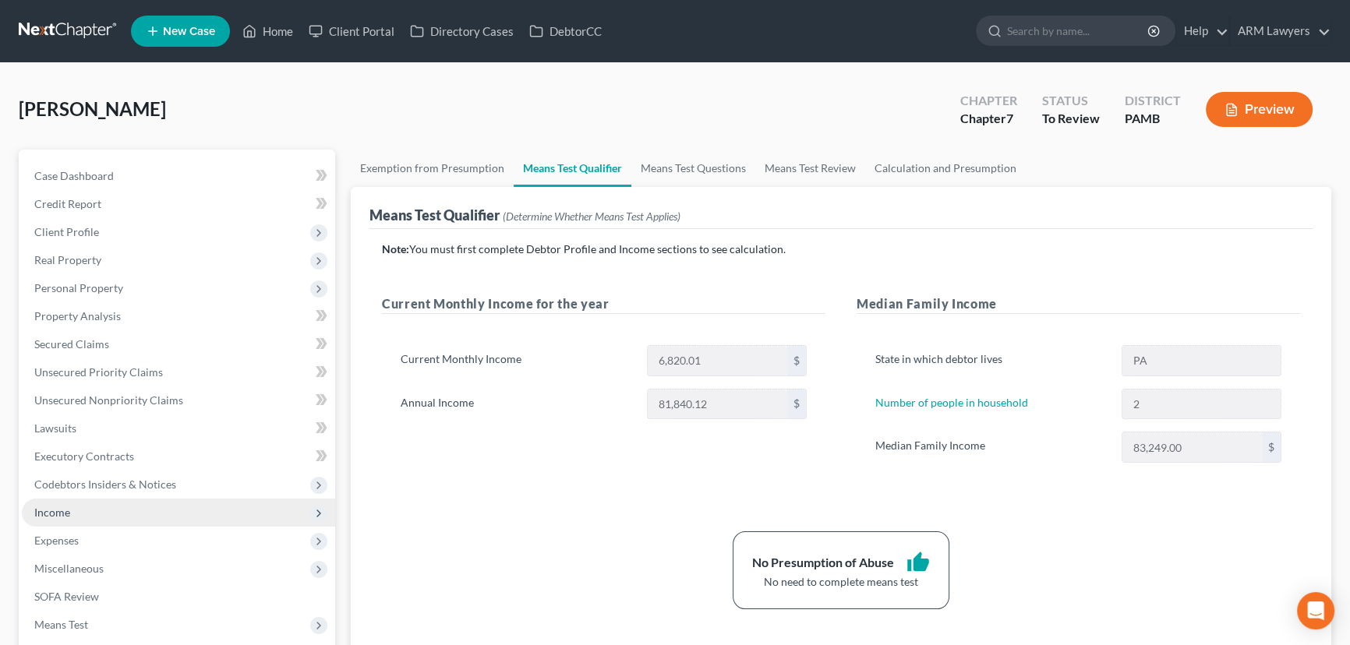
click at [89, 511] on span "Income" at bounding box center [178, 513] width 313 height 28
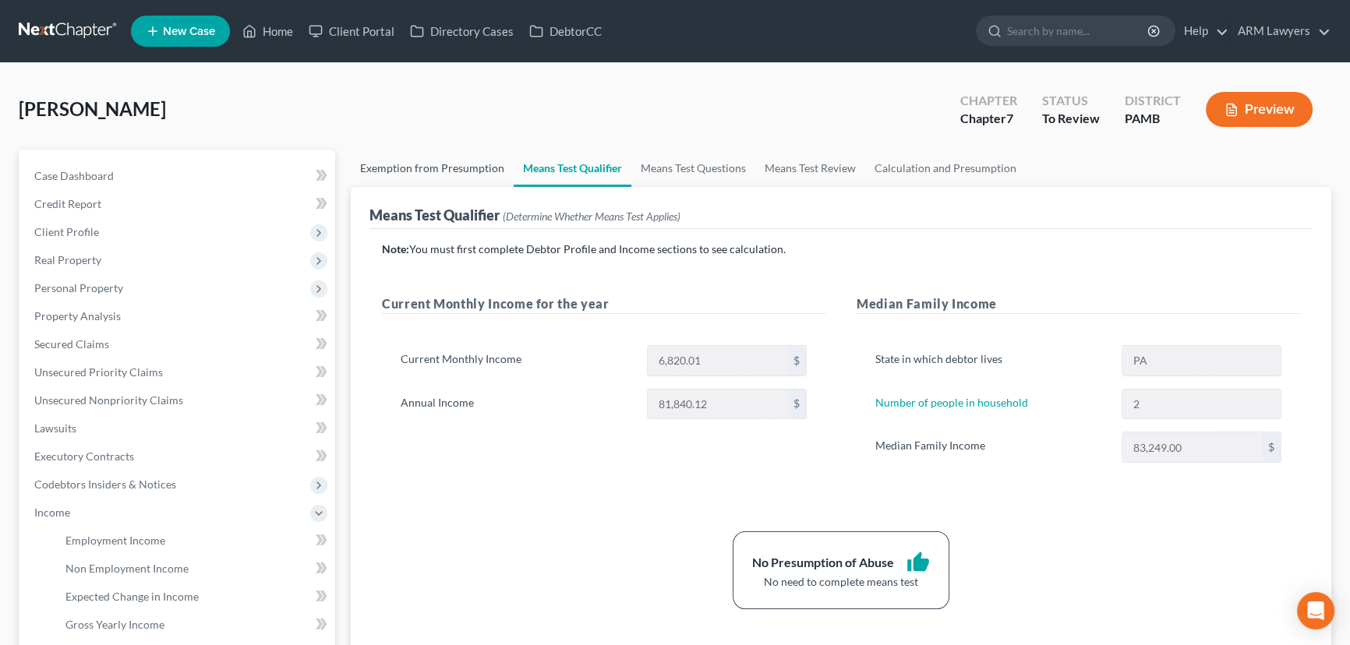
click at [460, 166] on link "Exemption from Presumption" at bounding box center [432, 168] width 163 height 37
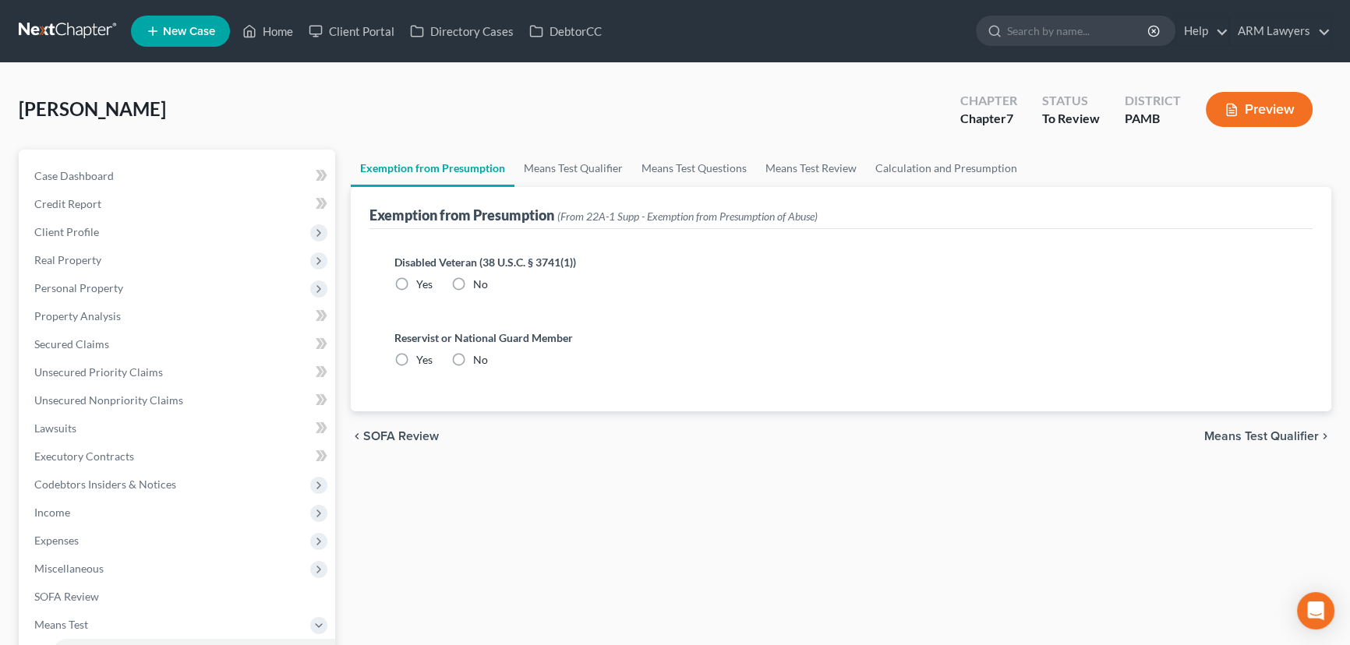
radio input "true"
